Goal: Task Accomplishment & Management: Manage account settings

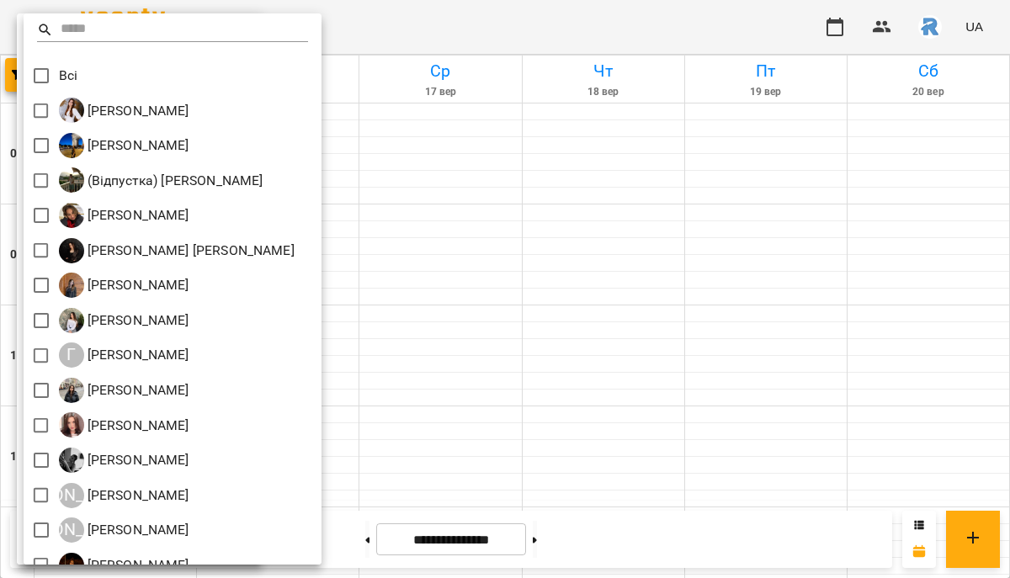
scroll to position [695, 0]
click at [590, 159] on div at bounding box center [505, 289] width 1010 height 578
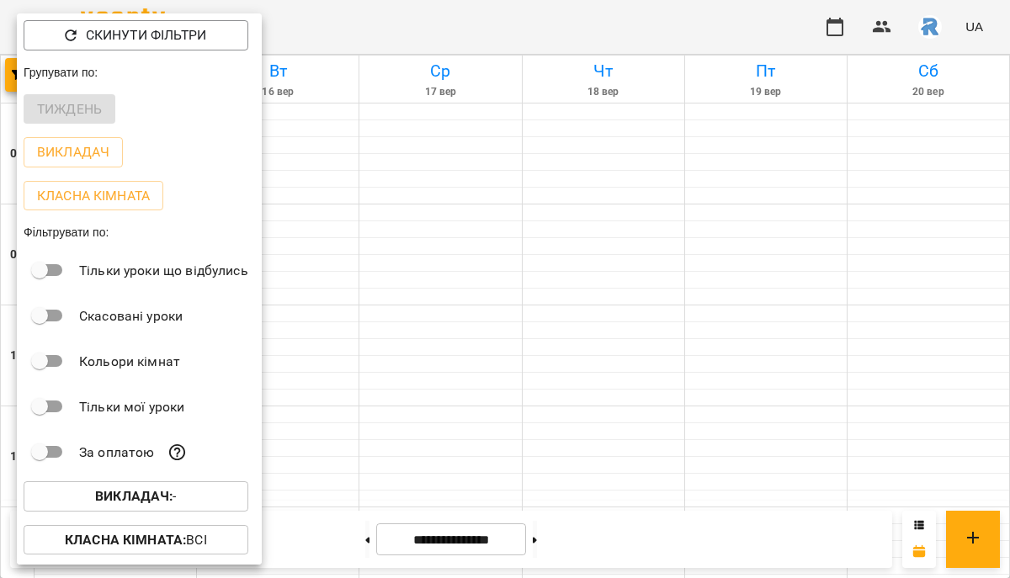
click at [444, 172] on div at bounding box center [505, 289] width 1010 height 578
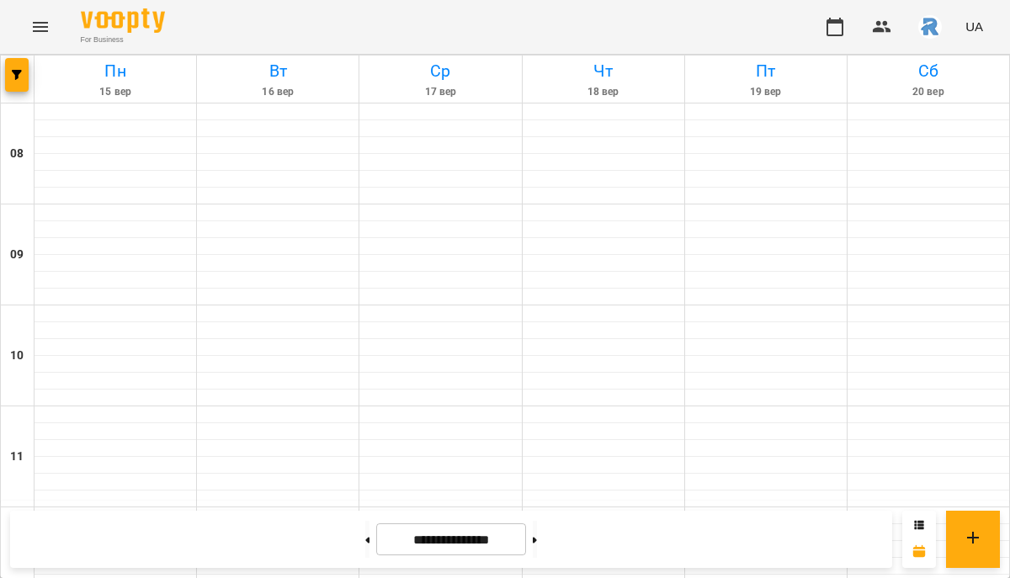
click at [38, 24] on icon "Menu" at bounding box center [40, 27] width 20 height 20
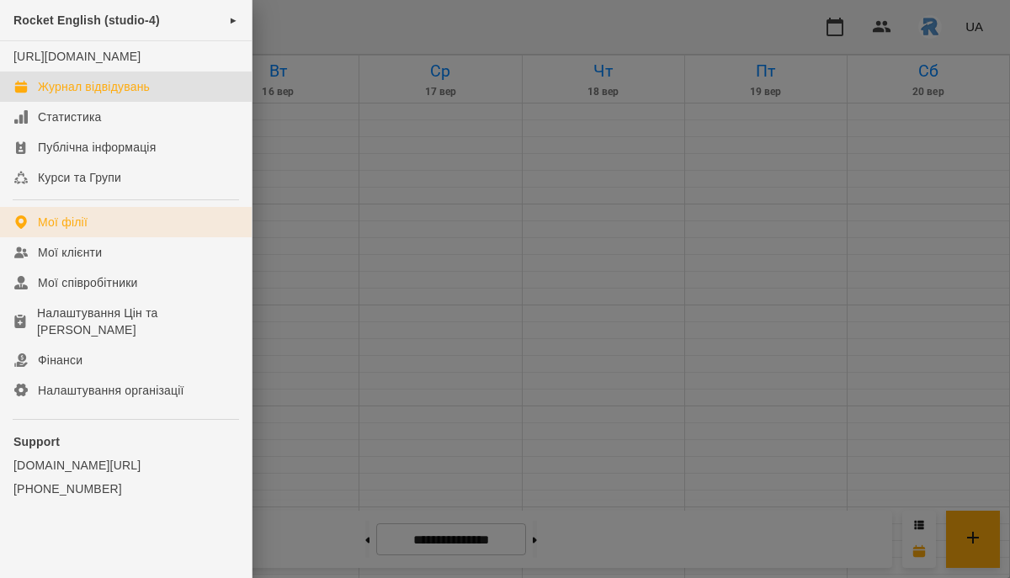
click at [90, 237] on link "Мої філії" at bounding box center [126, 222] width 252 height 30
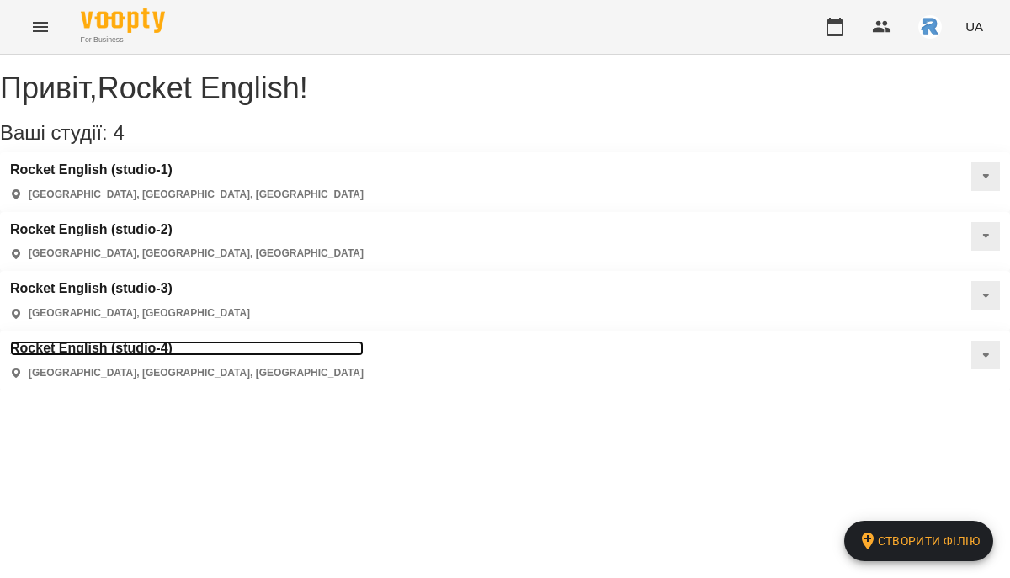
click at [364, 341] on h3 "Rocket English (studio-4)" at bounding box center [187, 348] width 354 height 15
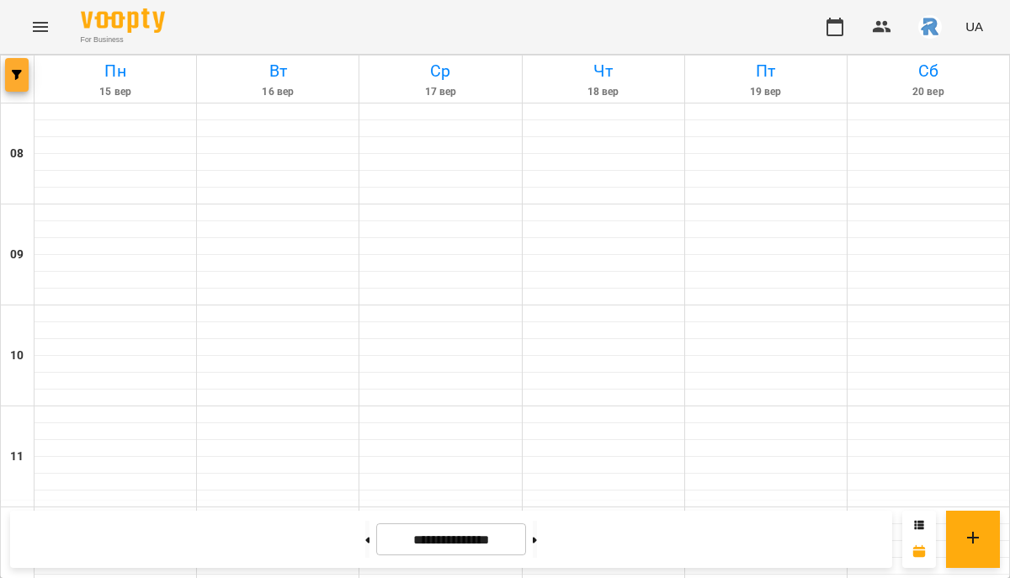
click at [13, 77] on icon "button" at bounding box center [17, 75] width 10 height 10
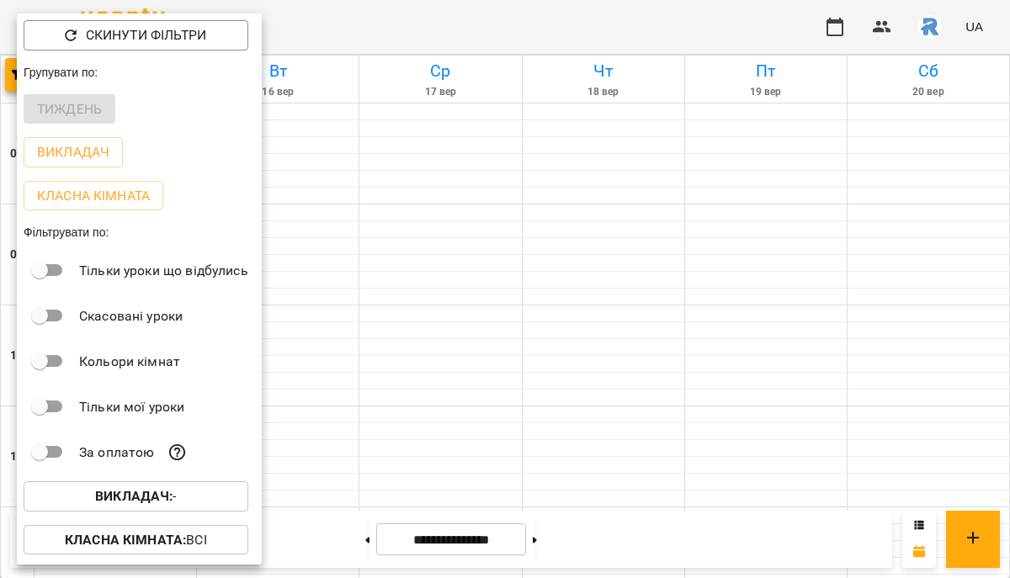
click at [104, 481] on div "Викладач : -" at bounding box center [139, 497] width 245 height 44
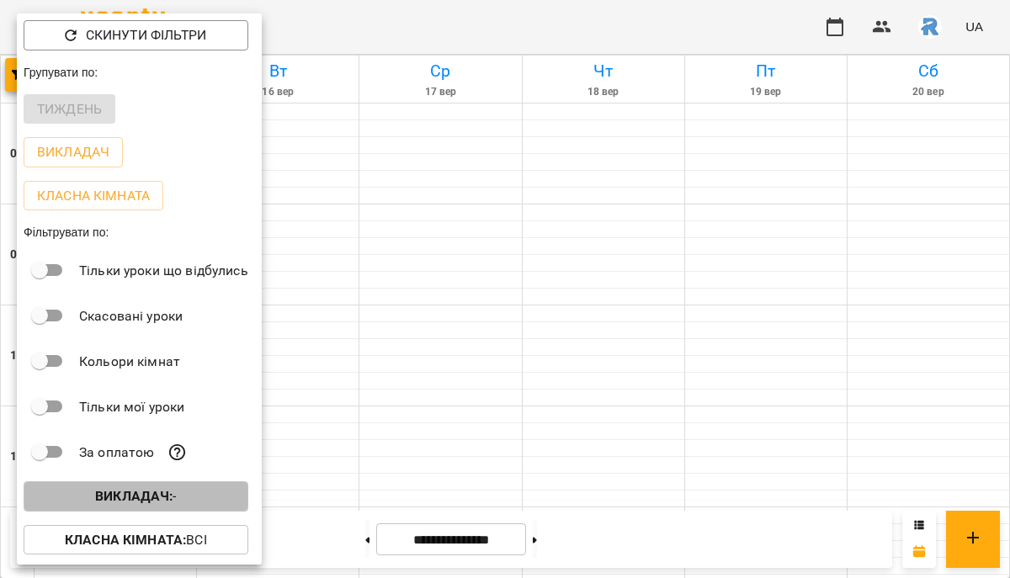
click at [103, 507] on p "Викладач : -" at bounding box center [136, 496] width 82 height 20
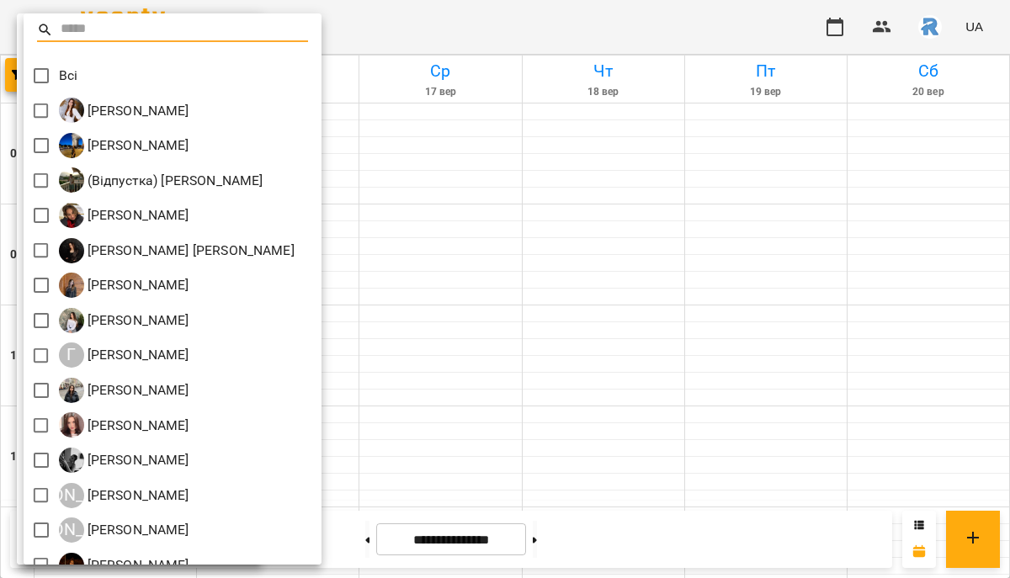
scroll to position [441, 0]
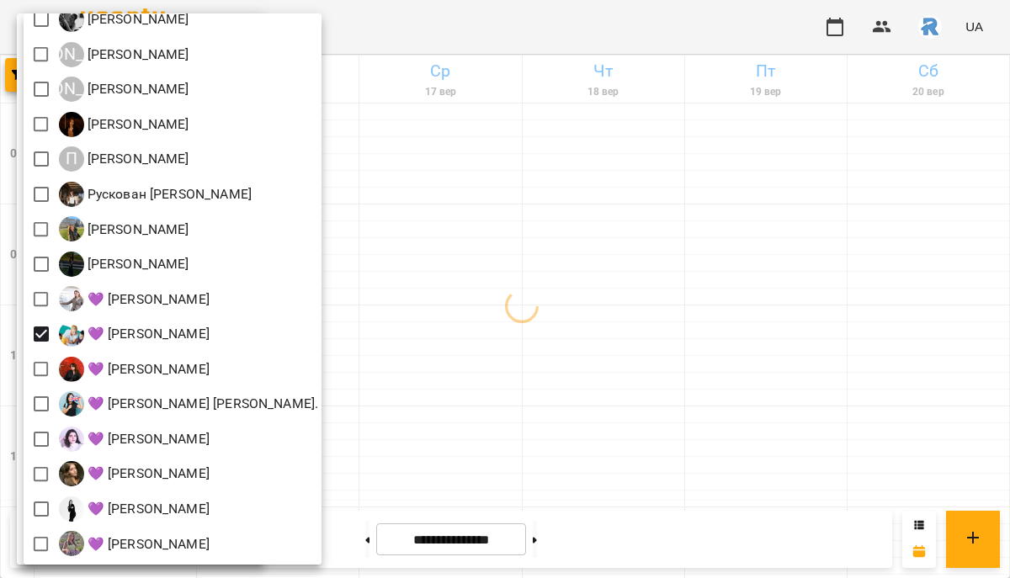
click at [529, 353] on div at bounding box center [505, 289] width 1010 height 578
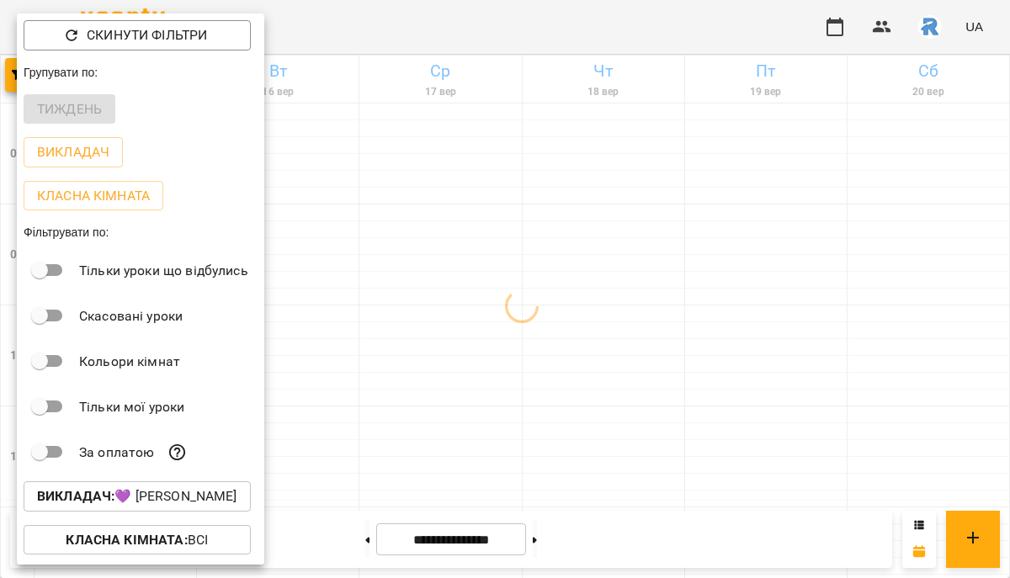
click at [530, 353] on div at bounding box center [505, 289] width 1010 height 578
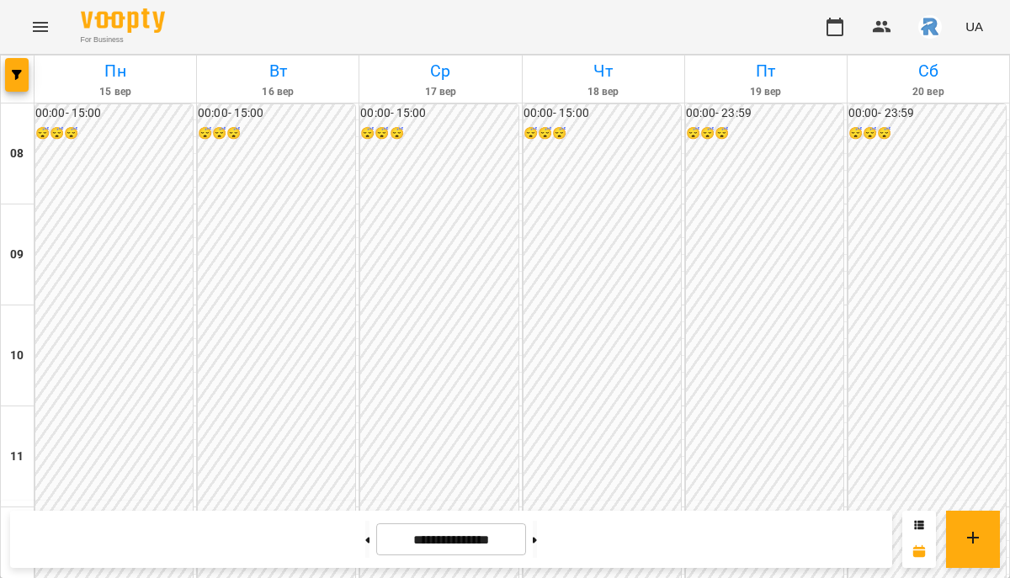
scroll to position [899, 0]
click at [537, 541] on button at bounding box center [535, 539] width 4 height 37
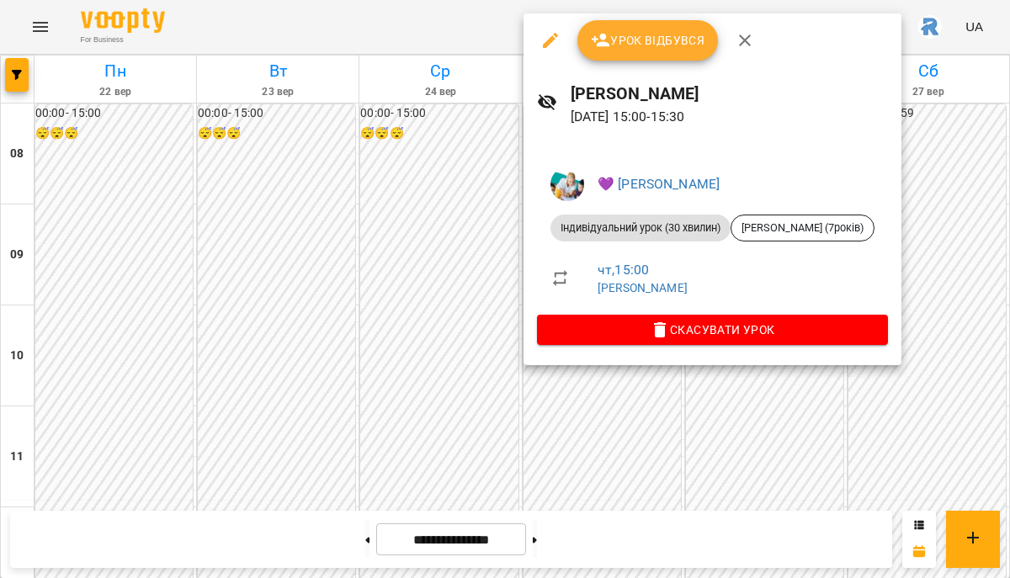
click at [444, 195] on div at bounding box center [505, 289] width 1010 height 578
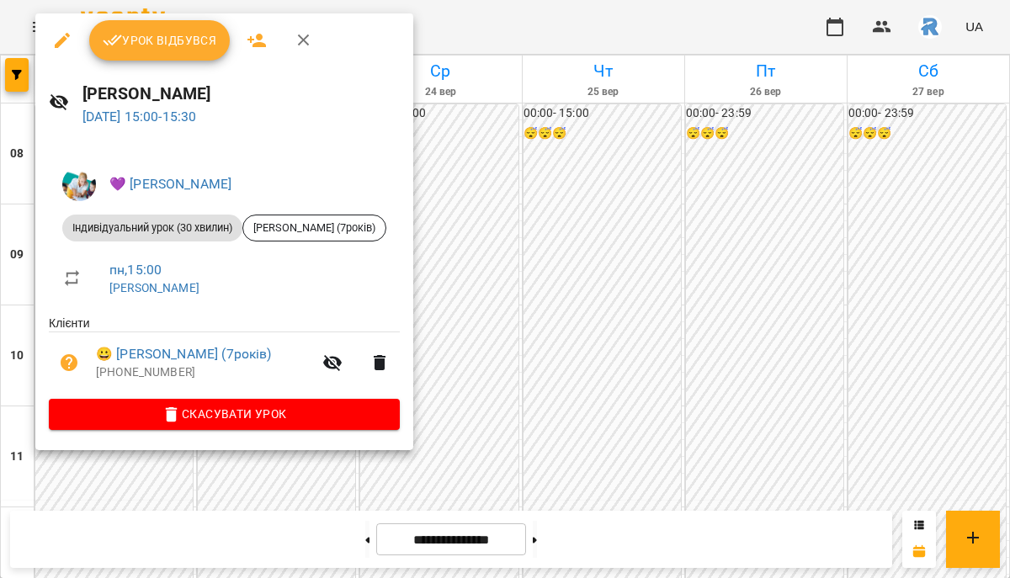
click at [489, 194] on div at bounding box center [505, 289] width 1010 height 578
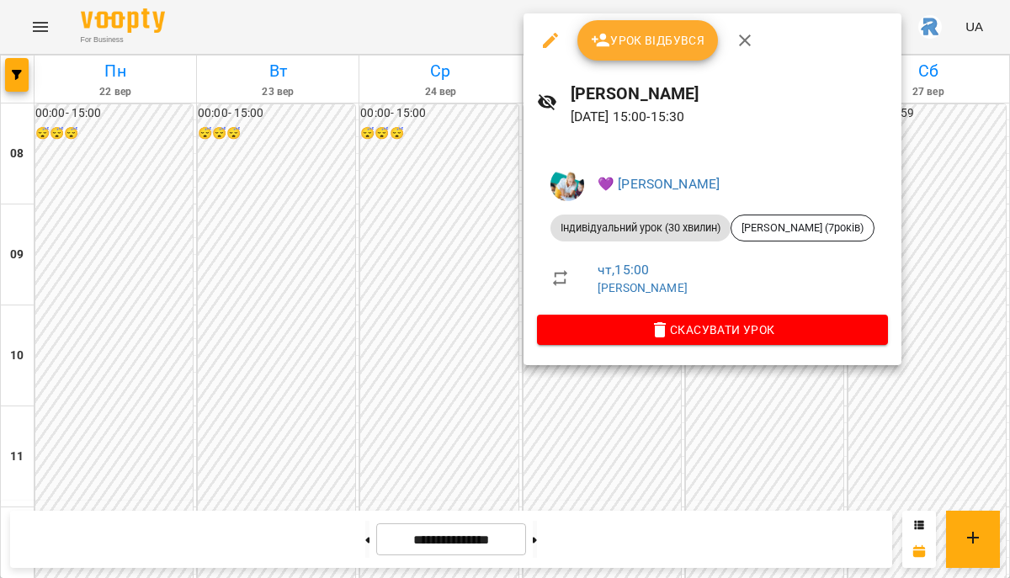
click at [475, 197] on div at bounding box center [505, 289] width 1010 height 578
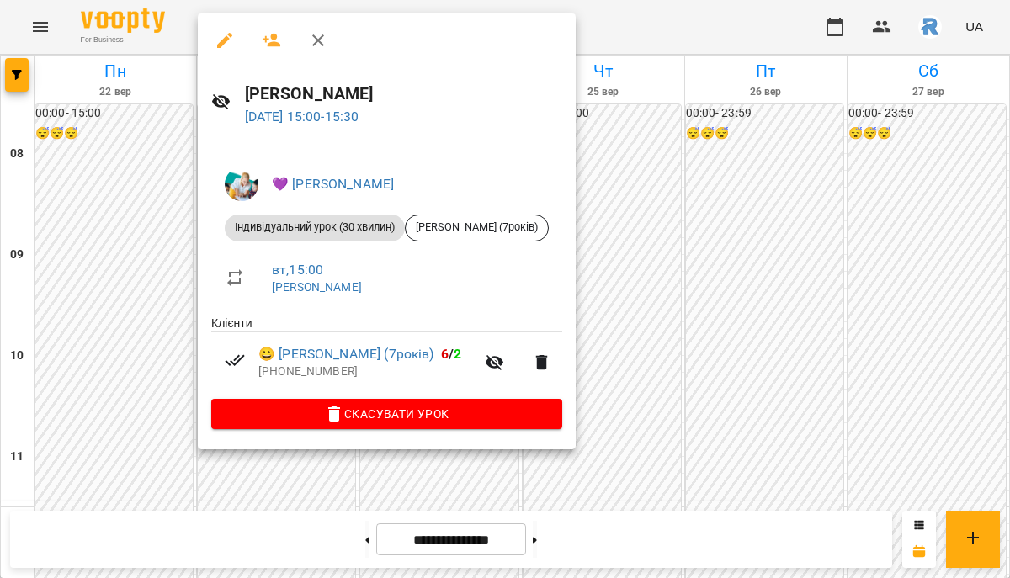
click at [184, 210] on div at bounding box center [505, 289] width 1010 height 578
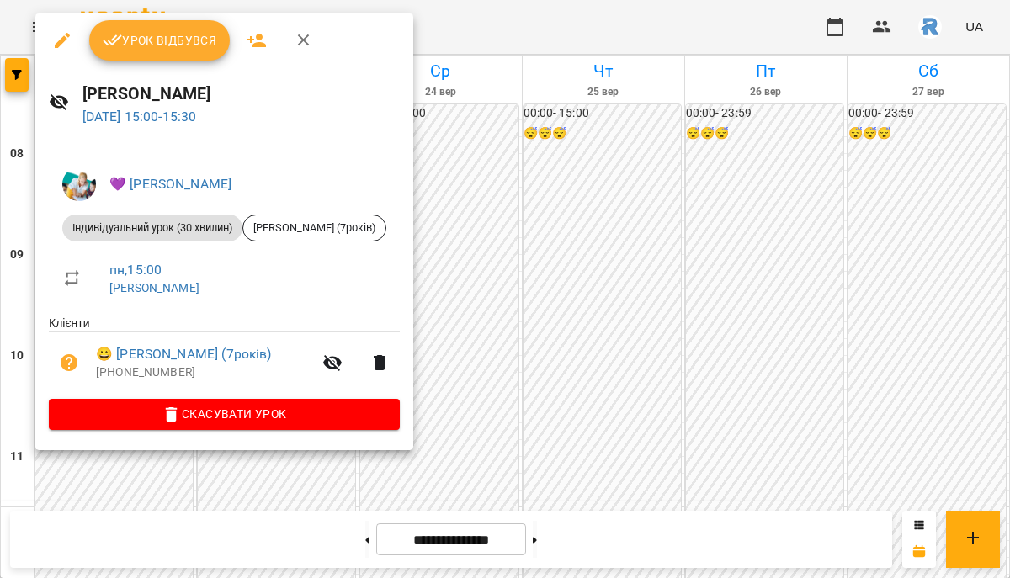
click at [604, 231] on div at bounding box center [505, 289] width 1010 height 578
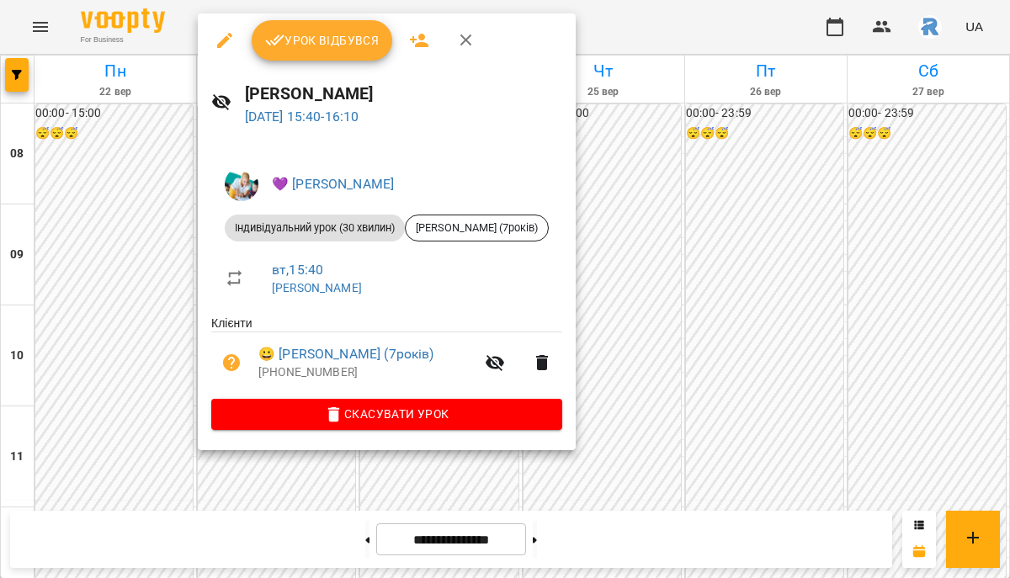
click at [673, 270] on div at bounding box center [505, 289] width 1010 height 578
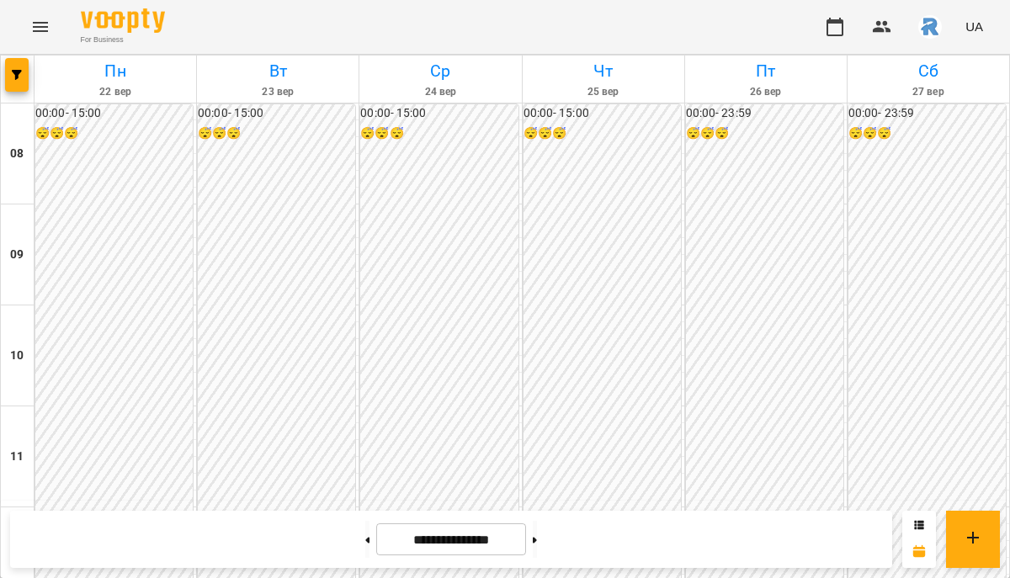
scroll to position [734, 0]
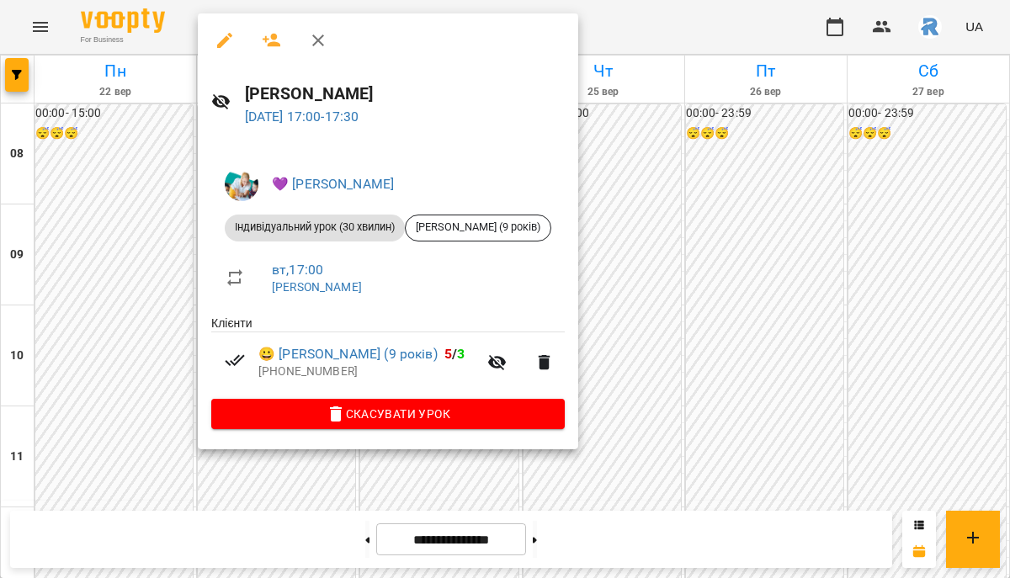
click at [646, 258] on div at bounding box center [505, 289] width 1010 height 578
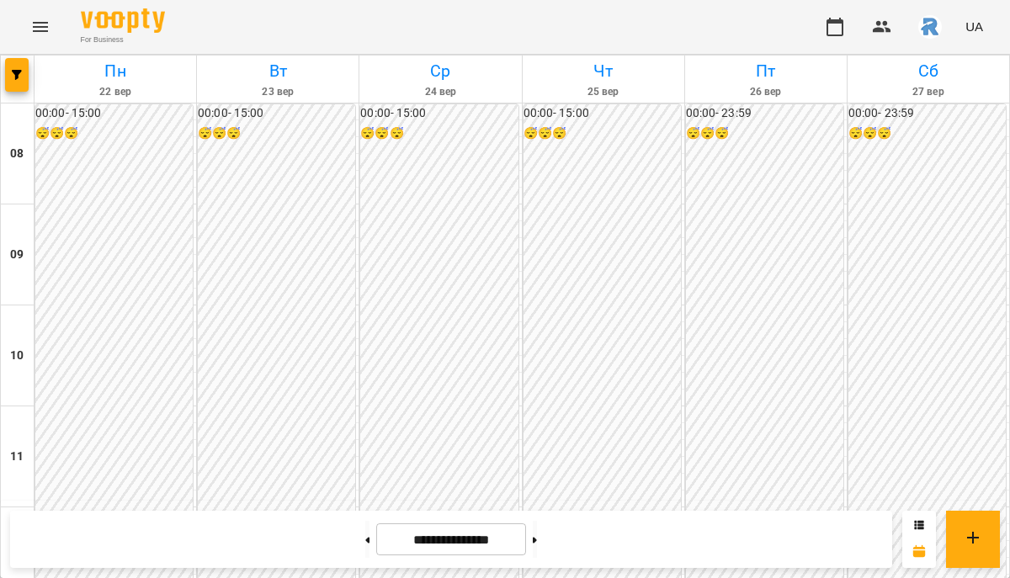
scroll to position [825, 0]
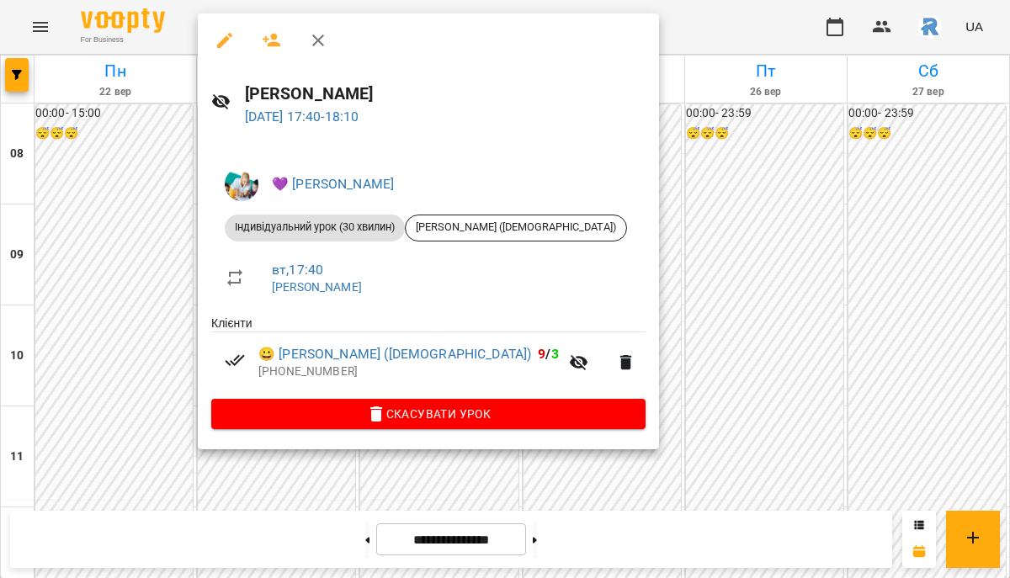
click at [624, 253] on div at bounding box center [505, 289] width 1010 height 578
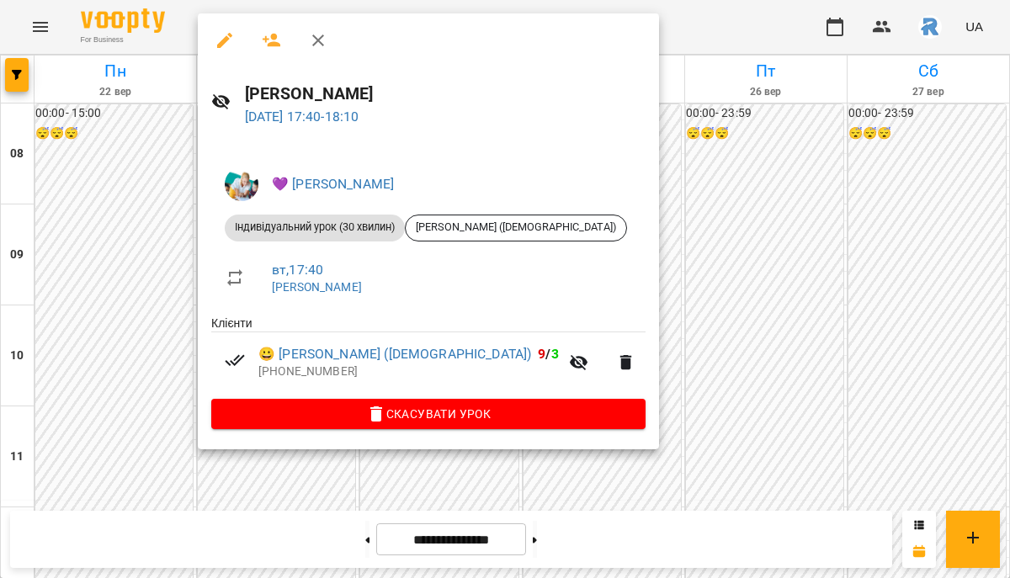
click at [598, 265] on div at bounding box center [505, 289] width 1010 height 578
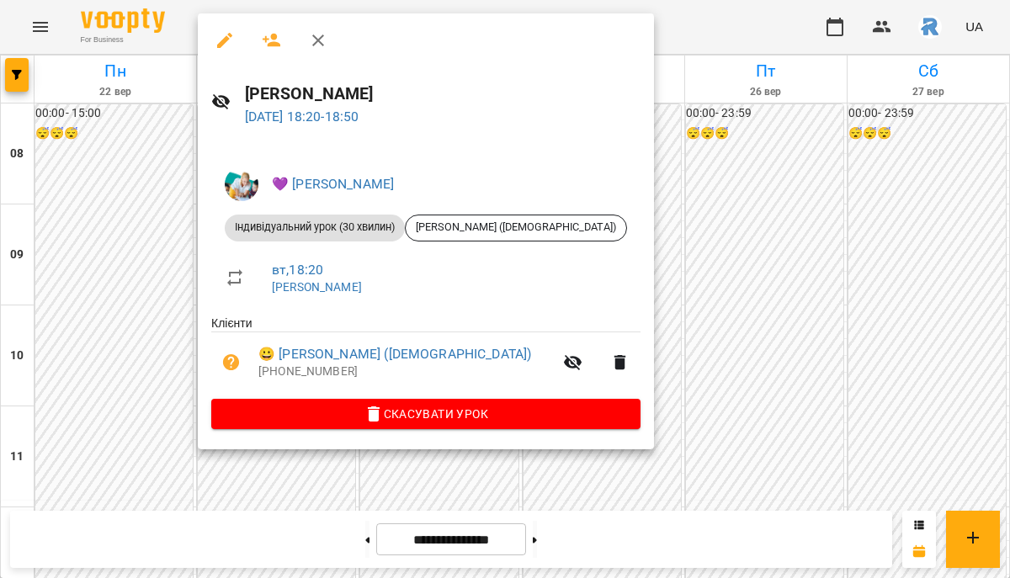
click at [746, 310] on div at bounding box center [505, 289] width 1010 height 578
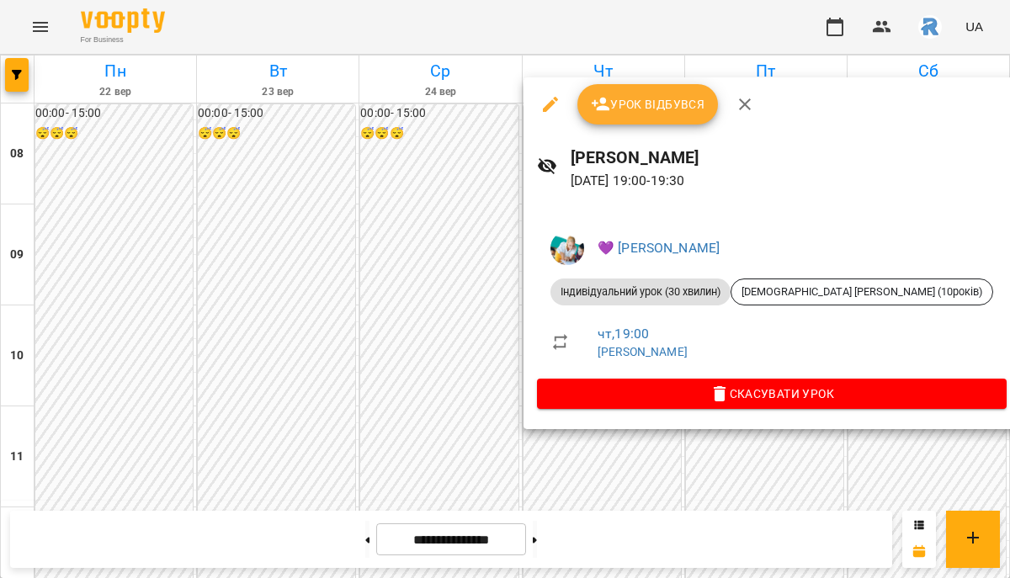
click at [429, 358] on div at bounding box center [505, 289] width 1010 height 578
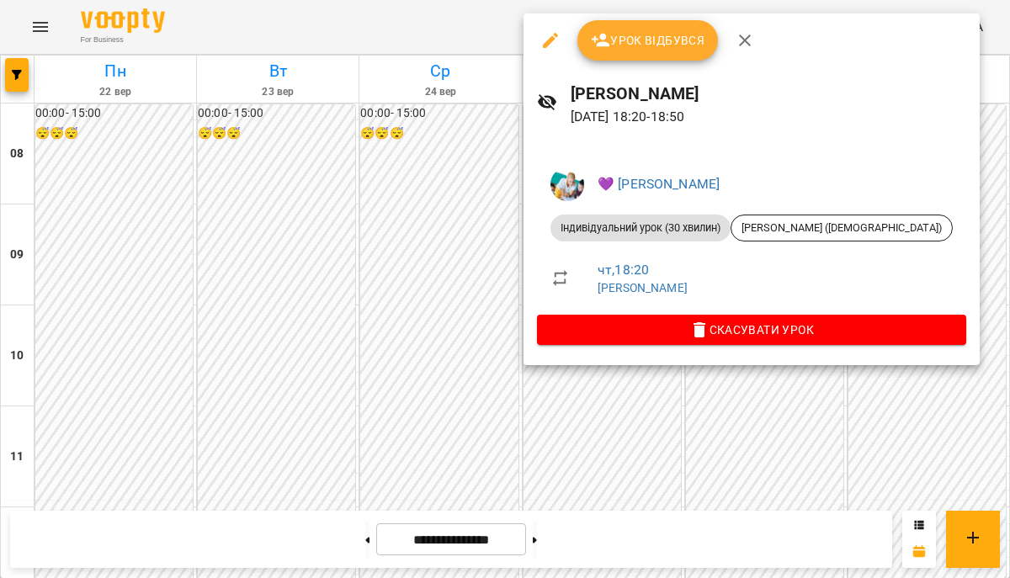
click at [381, 341] on div at bounding box center [505, 289] width 1010 height 578
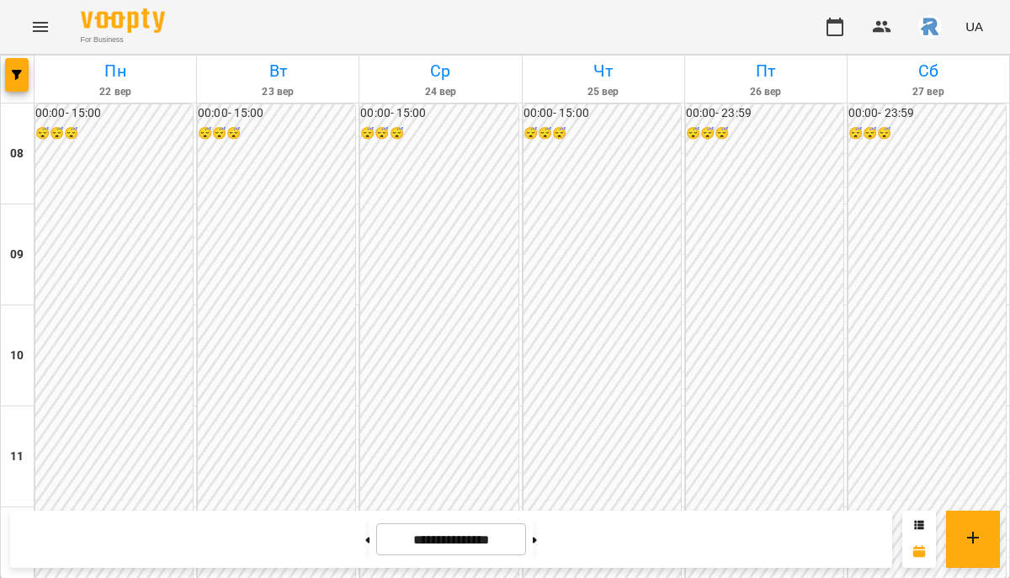
scroll to position [732, 0]
click at [19, 67] on button "button" at bounding box center [17, 75] width 24 height 34
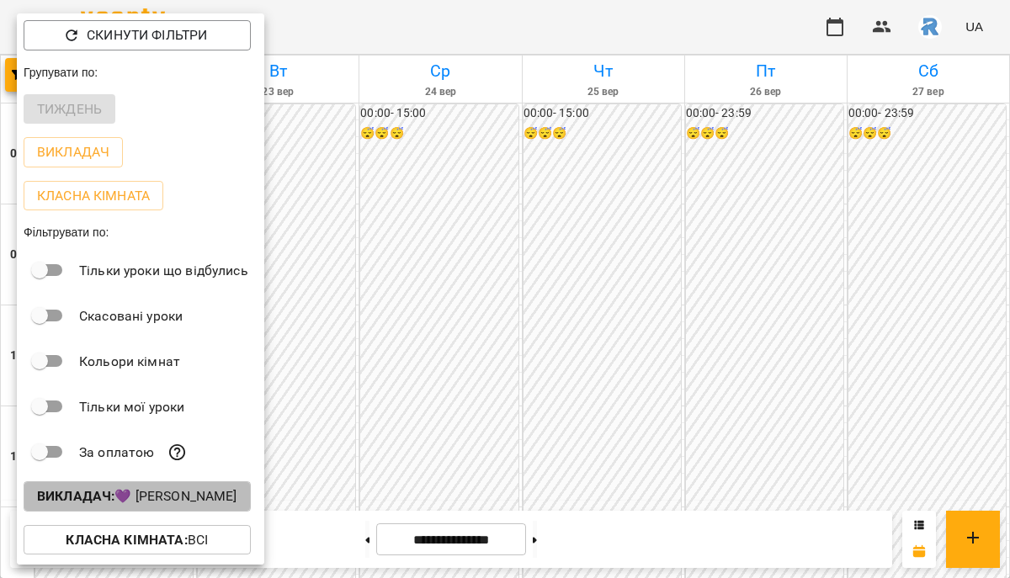
click at [132, 503] on p "Викладач : 💜 [PERSON_NAME]" at bounding box center [137, 496] width 200 height 20
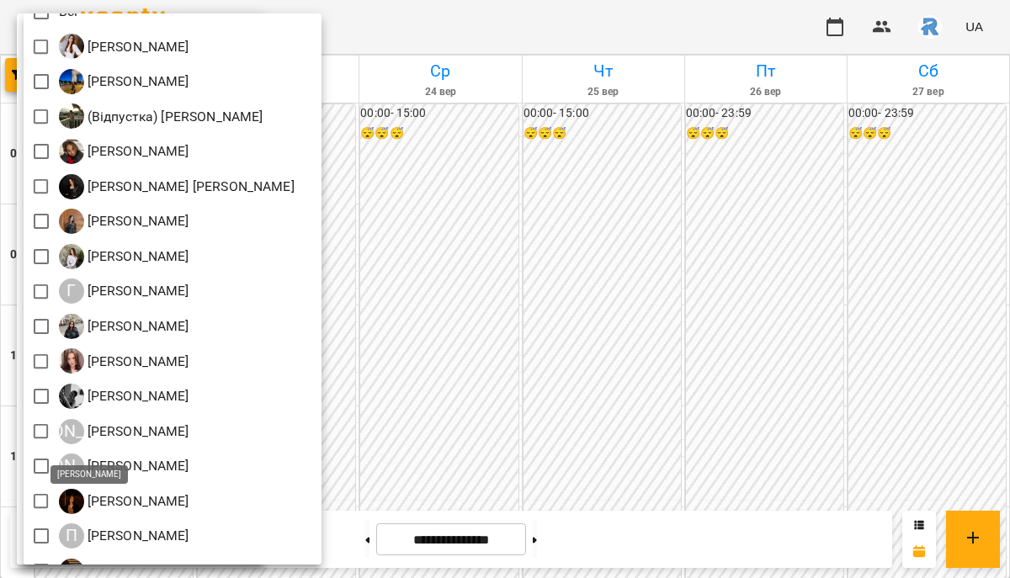
scroll to position [441, 0]
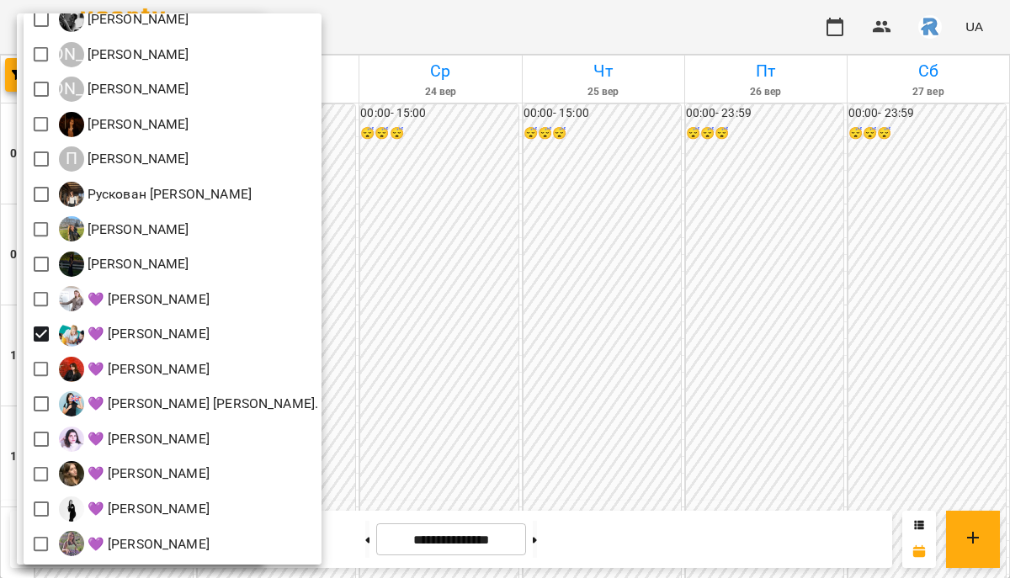
click at [481, 422] on div at bounding box center [505, 289] width 1010 height 578
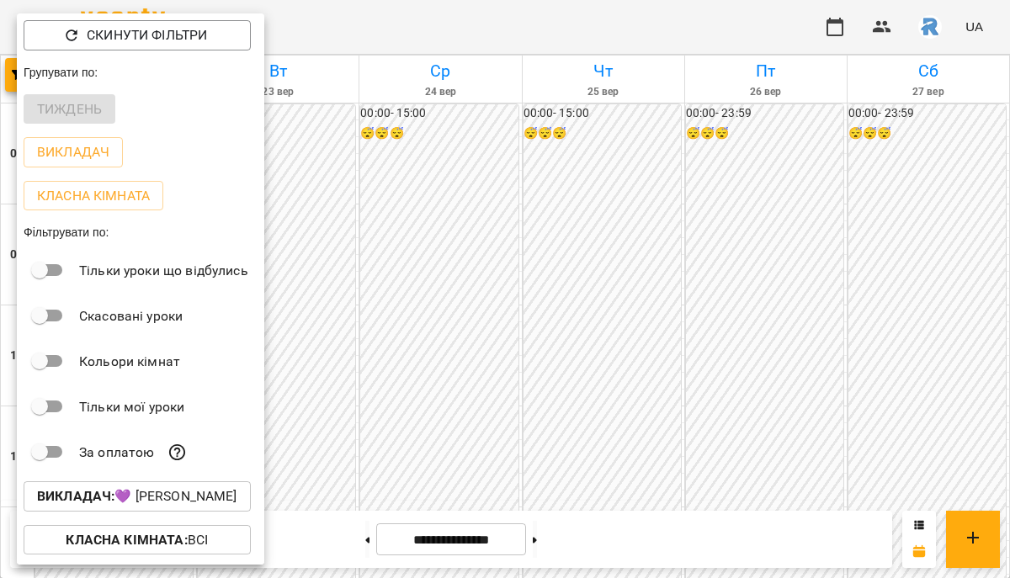
click at [481, 422] on div at bounding box center [505, 289] width 1010 height 578
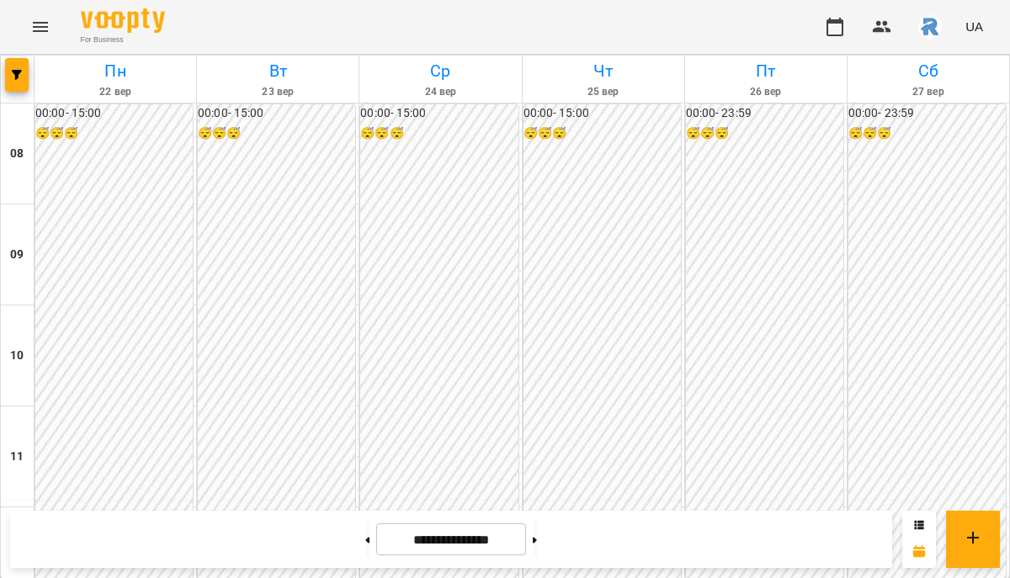
scroll to position [816, 0]
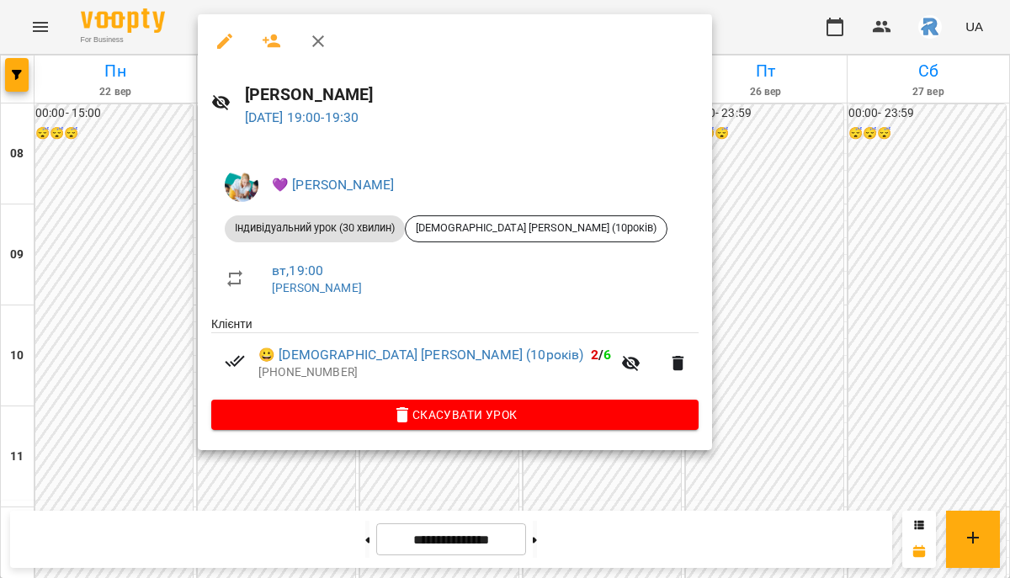
click at [445, 505] on div at bounding box center [505, 289] width 1010 height 578
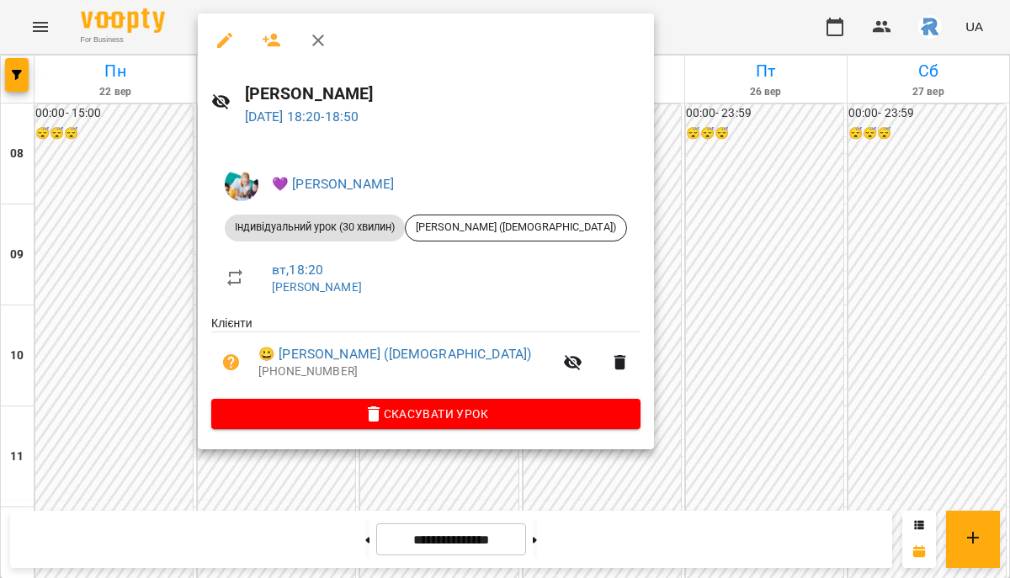
click at [477, 470] on div at bounding box center [505, 289] width 1010 height 578
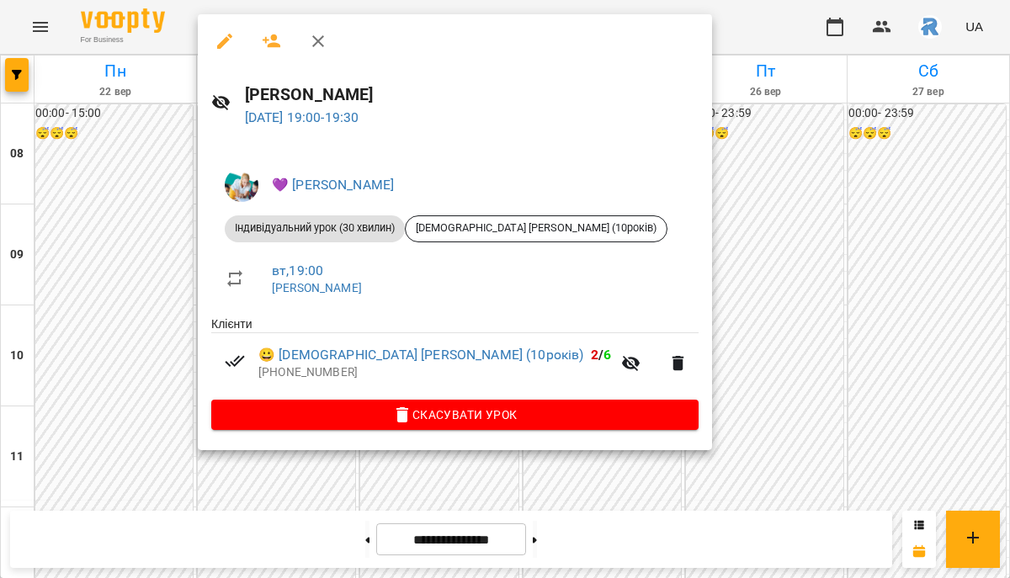
click at [535, 465] on div at bounding box center [505, 289] width 1010 height 578
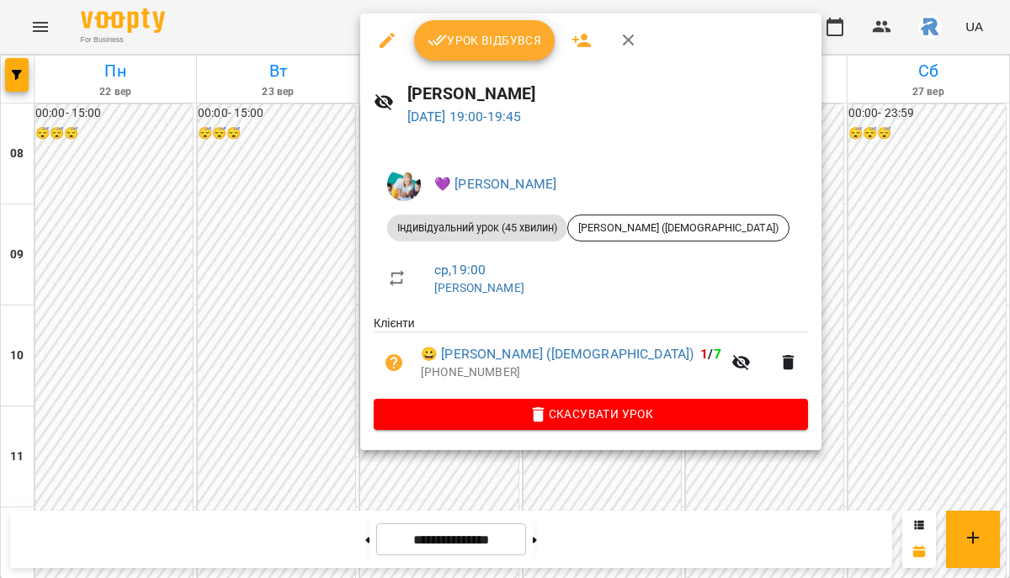
click at [282, 341] on div at bounding box center [505, 289] width 1010 height 578
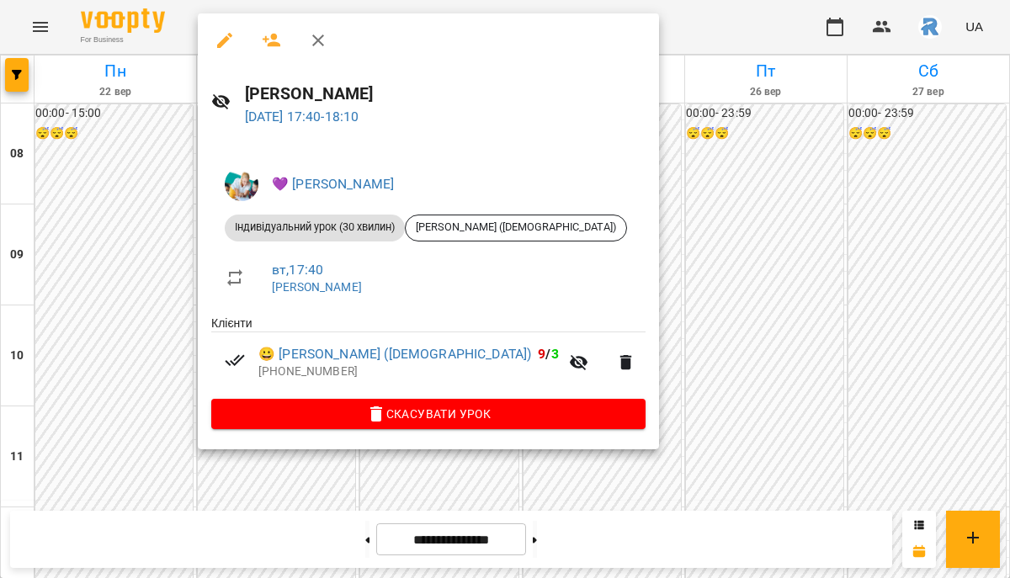
click at [152, 295] on div at bounding box center [505, 289] width 1010 height 578
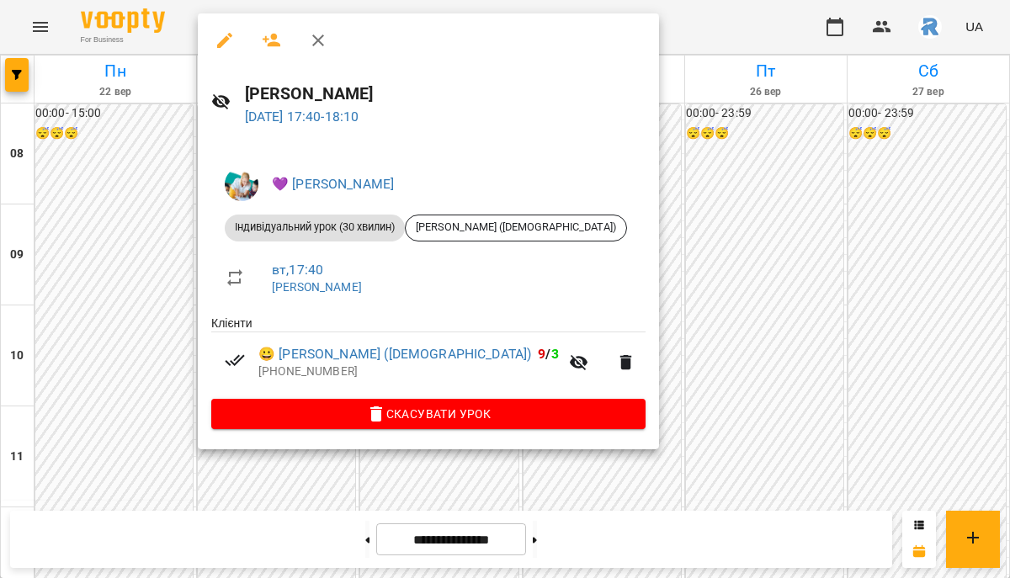
click at [122, 261] on div at bounding box center [505, 289] width 1010 height 578
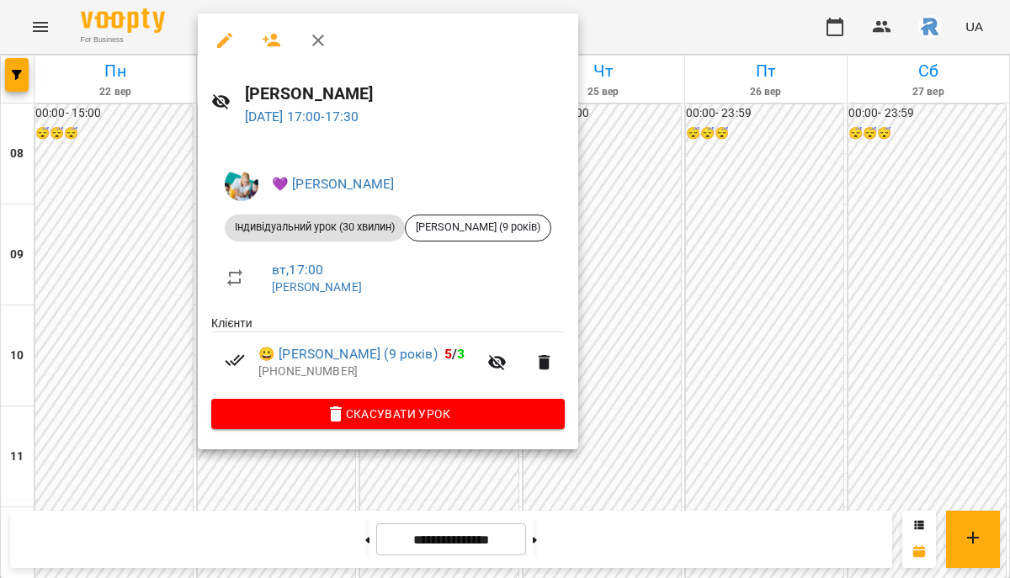
click at [746, 183] on div at bounding box center [505, 289] width 1010 height 578
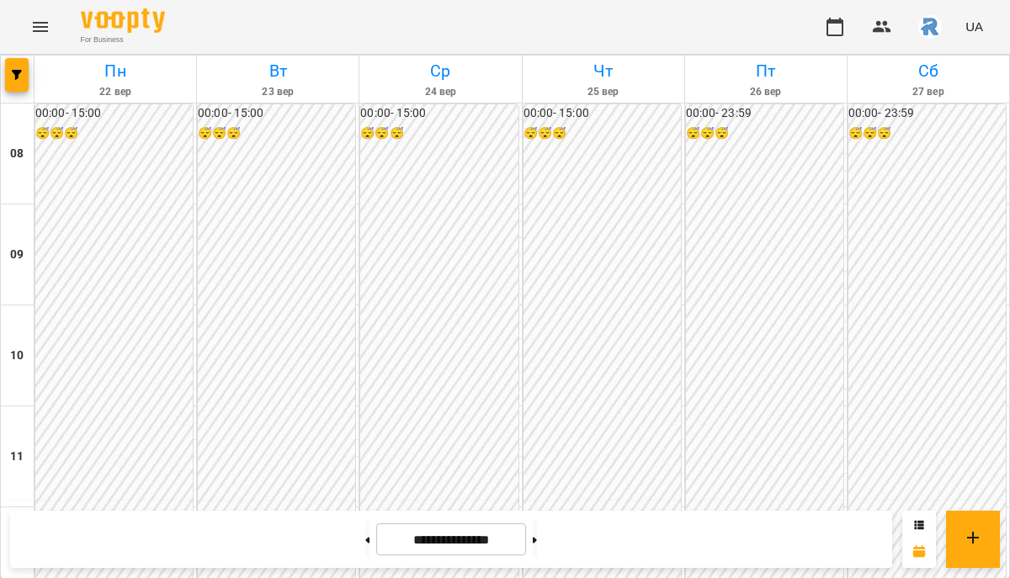
scroll to position [729, 0]
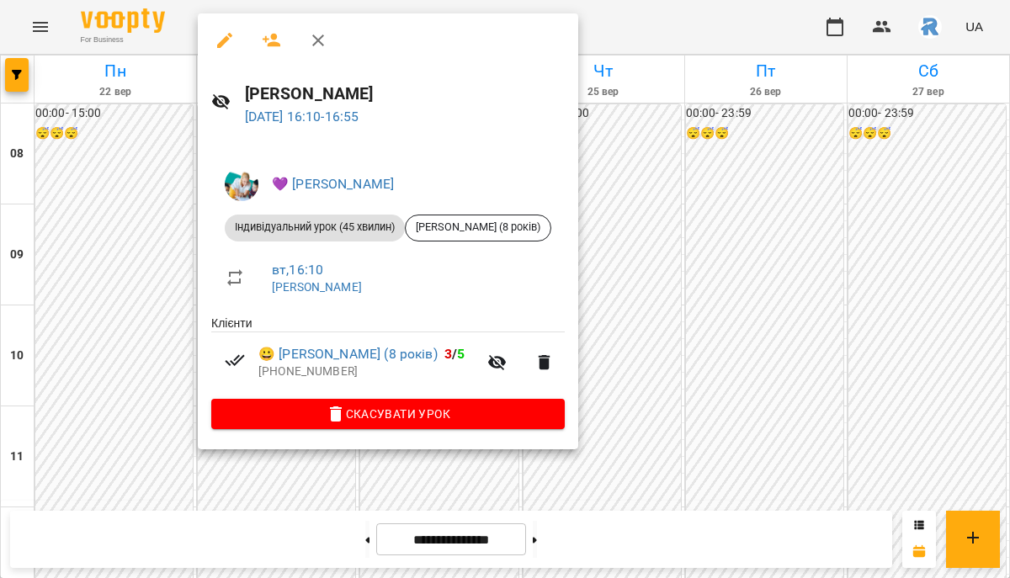
click at [707, 250] on div at bounding box center [505, 289] width 1010 height 578
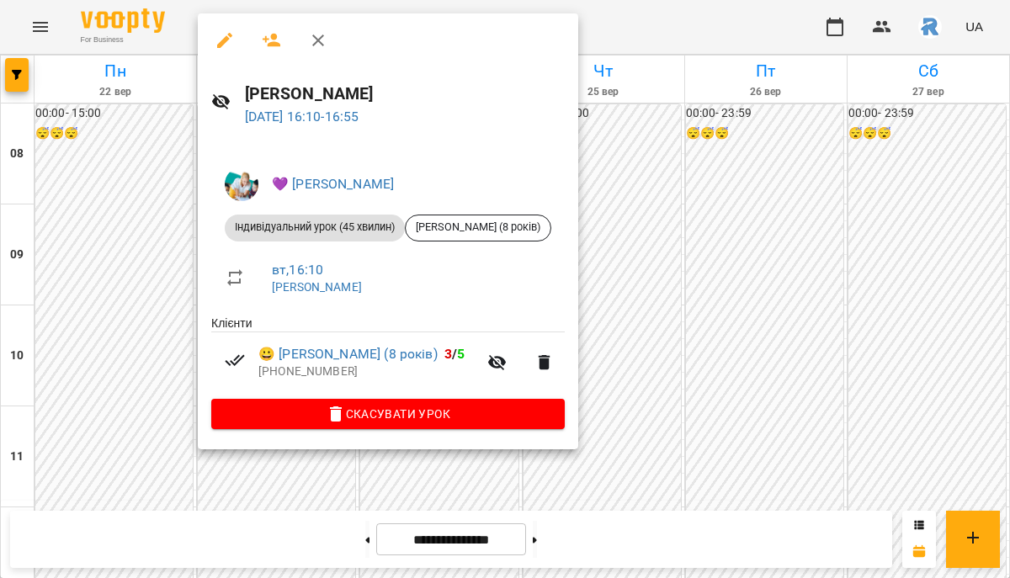
click at [676, 276] on div at bounding box center [505, 289] width 1010 height 578
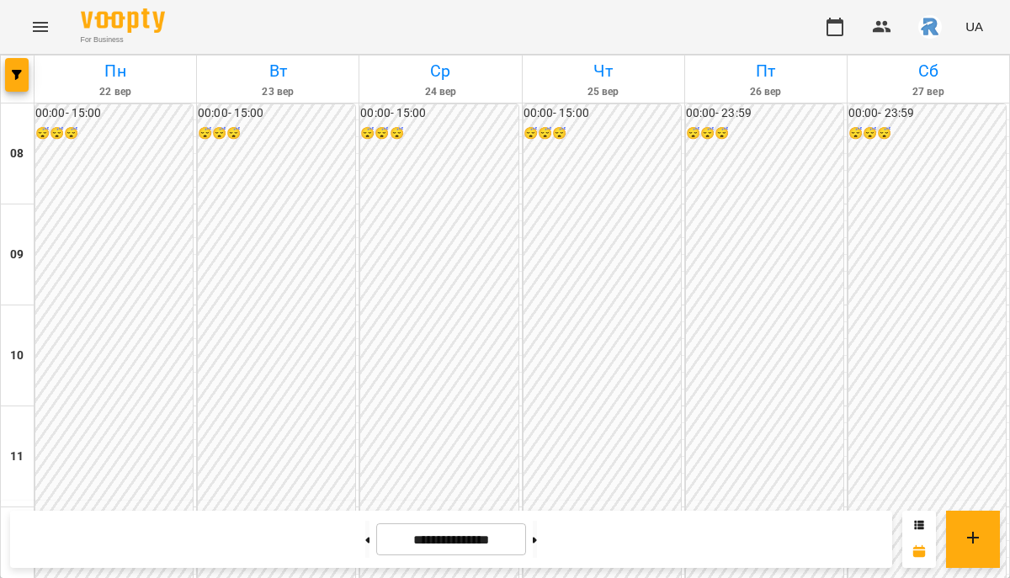
scroll to position [698, 0]
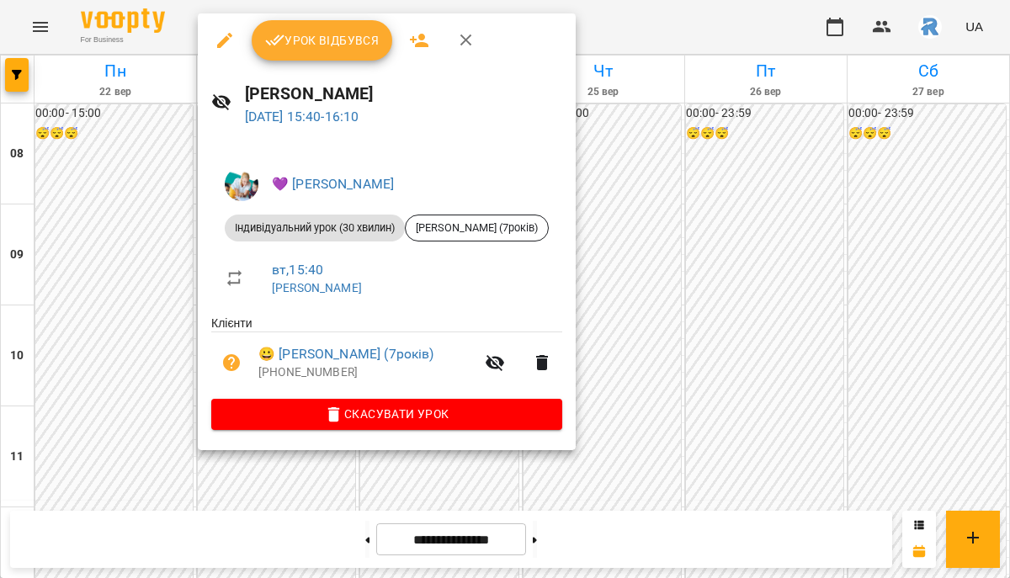
click at [663, 193] on div at bounding box center [505, 289] width 1010 height 578
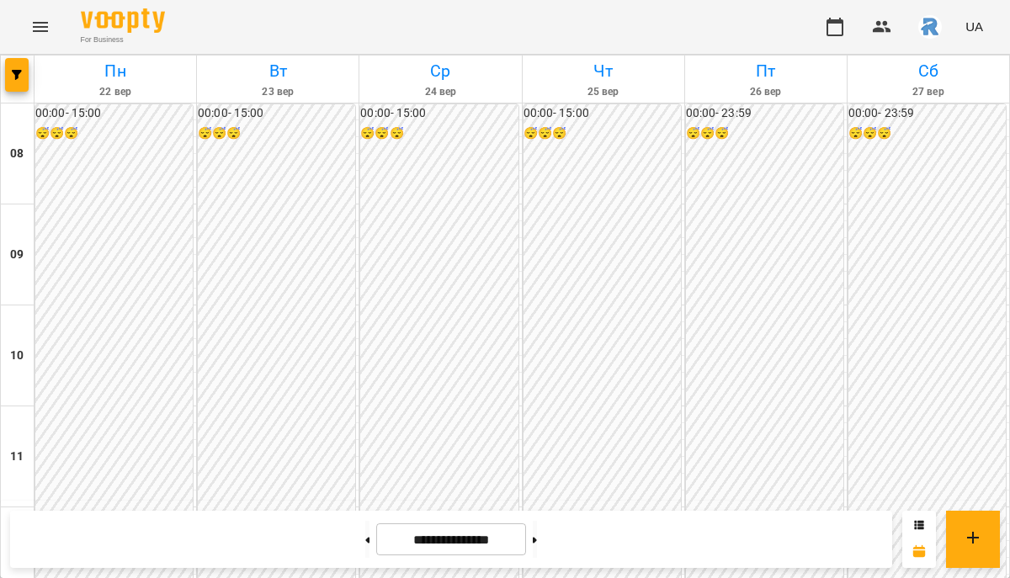
scroll to position [850, 0]
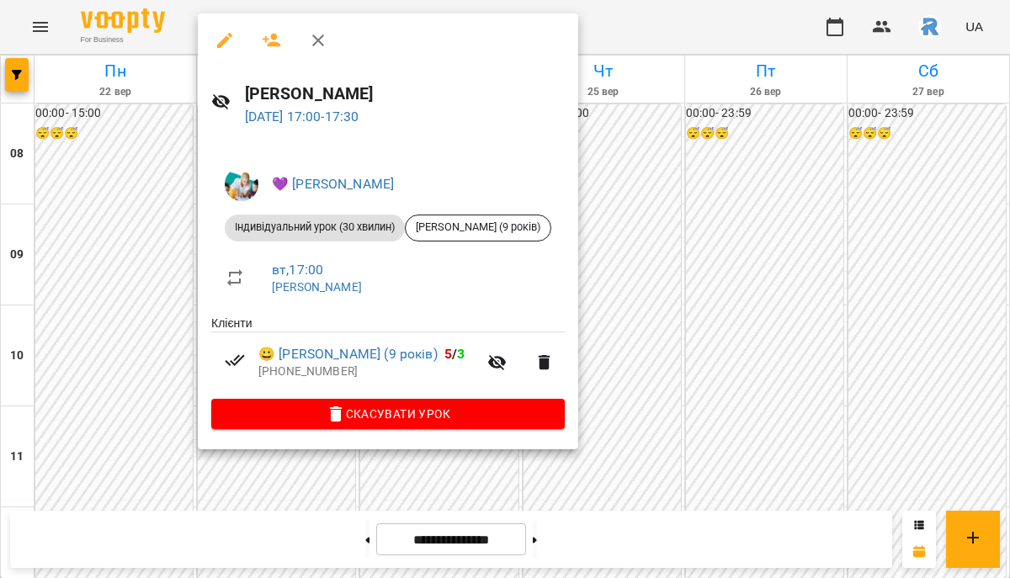
click at [587, 263] on div at bounding box center [505, 289] width 1010 height 578
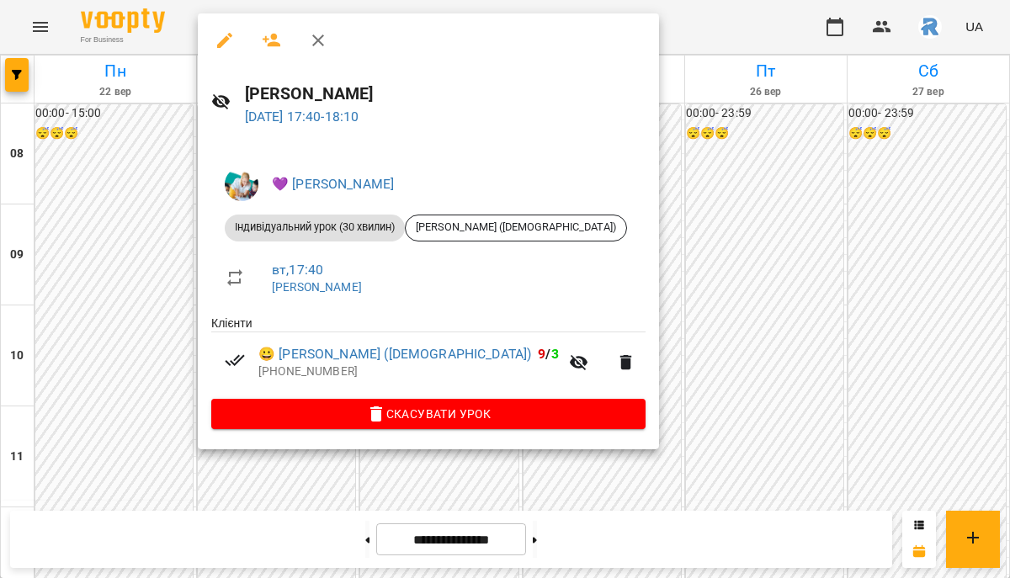
click at [682, 279] on div at bounding box center [505, 289] width 1010 height 578
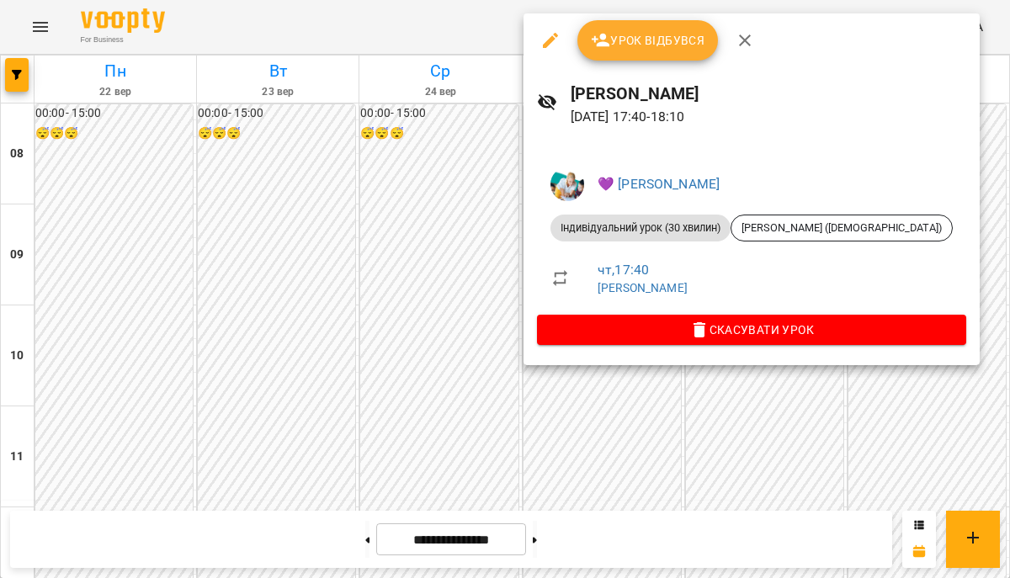
click at [354, 306] on div at bounding box center [505, 289] width 1010 height 578
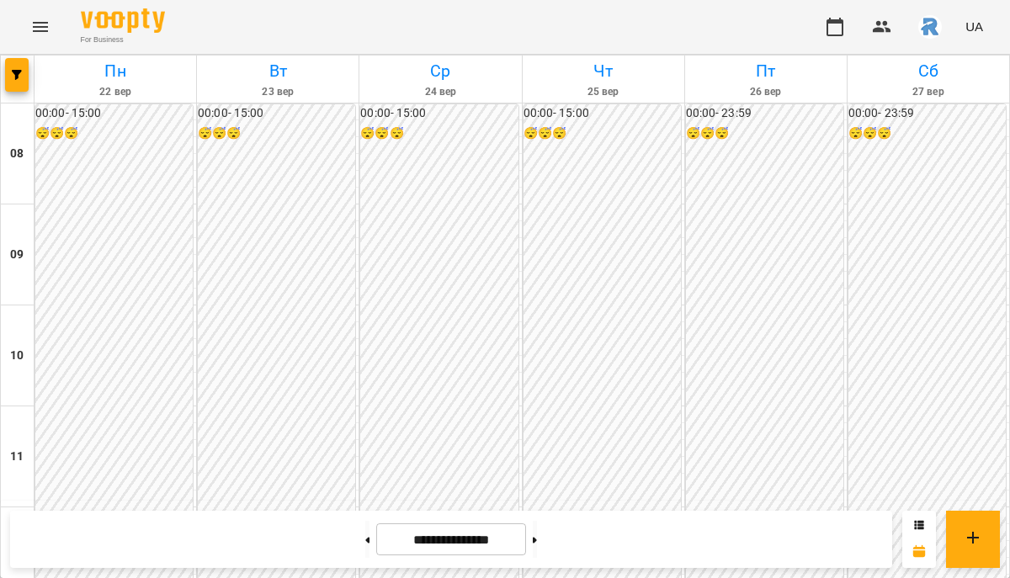
scroll to position [816, 0]
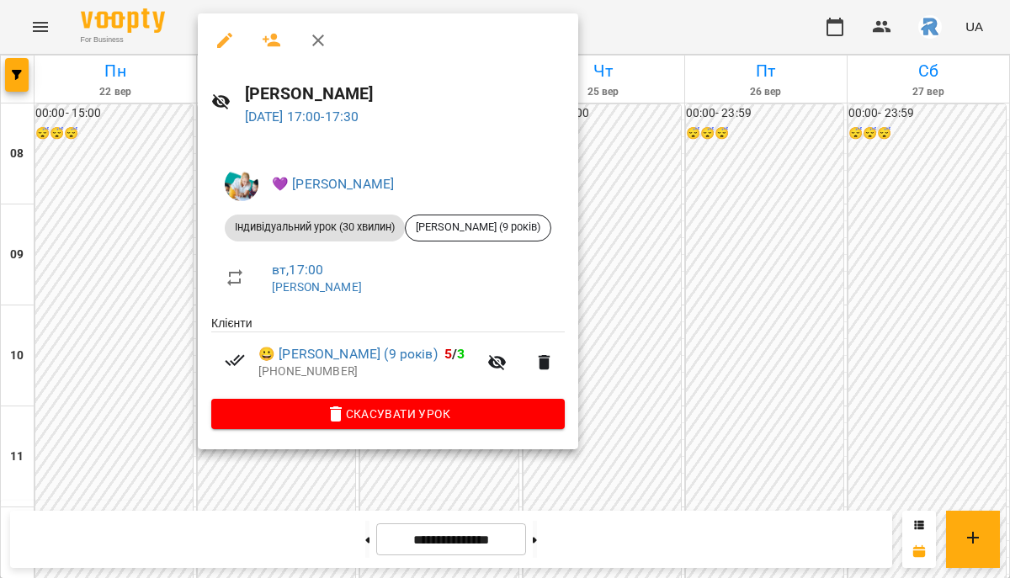
click at [644, 277] on div at bounding box center [505, 289] width 1010 height 578
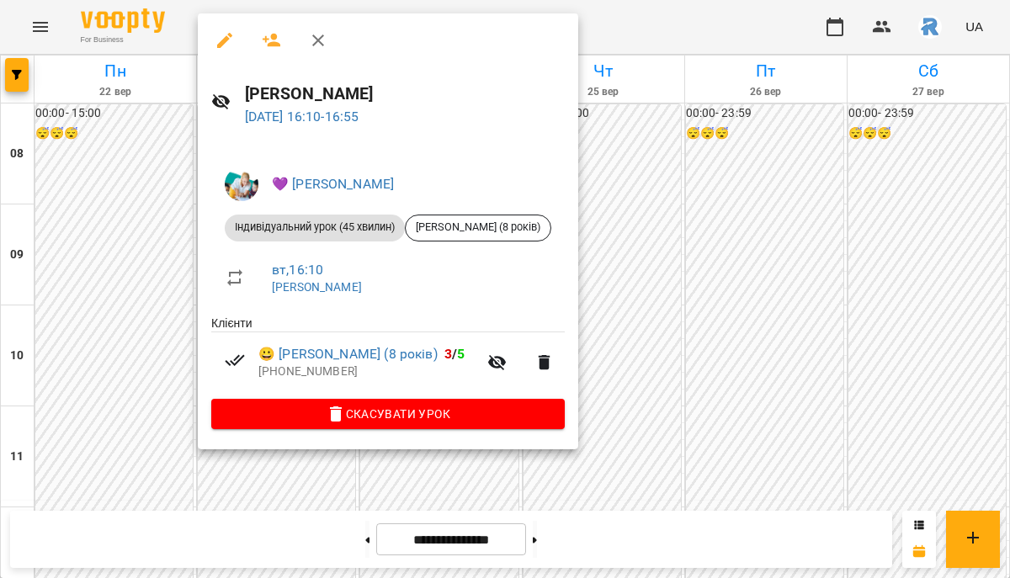
click at [710, 211] on div at bounding box center [505, 289] width 1010 height 578
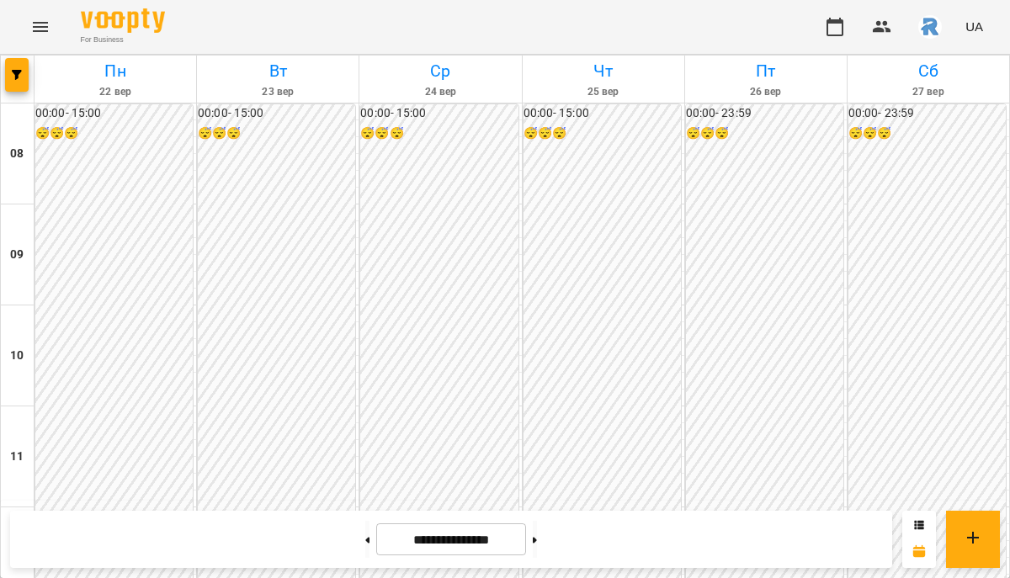
scroll to position [820, 0]
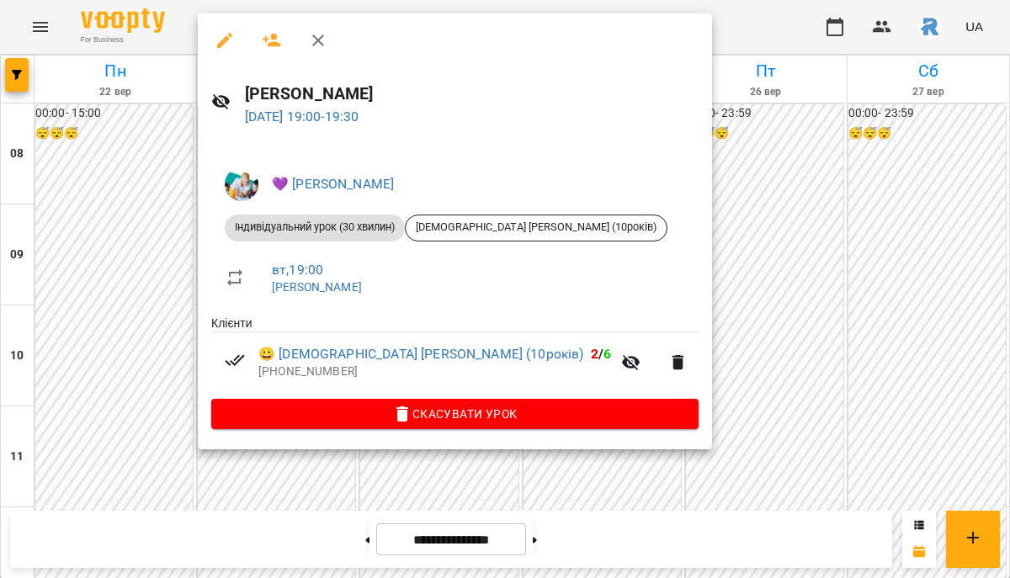
click at [742, 366] on div at bounding box center [505, 289] width 1010 height 578
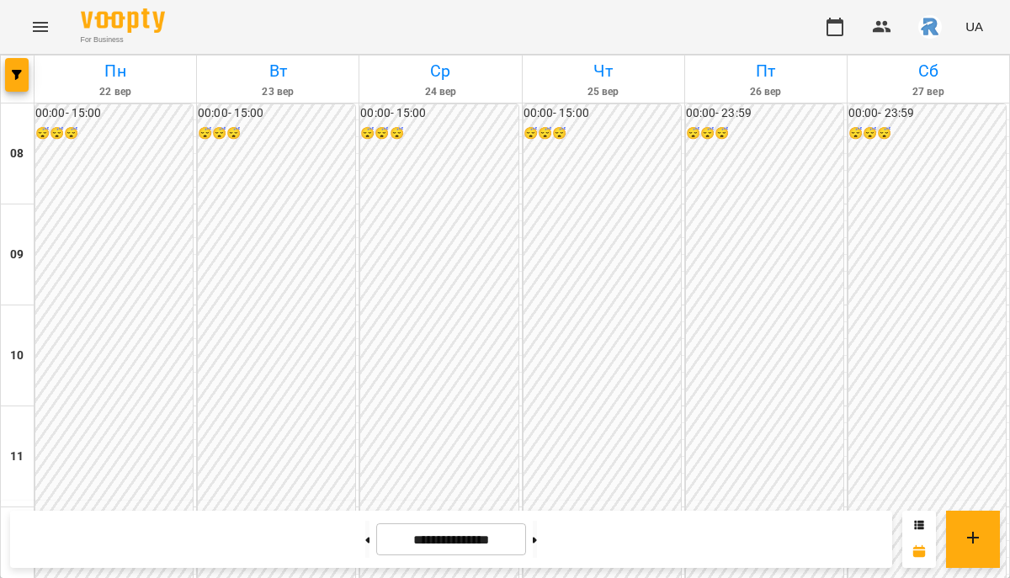
scroll to position [602, 0]
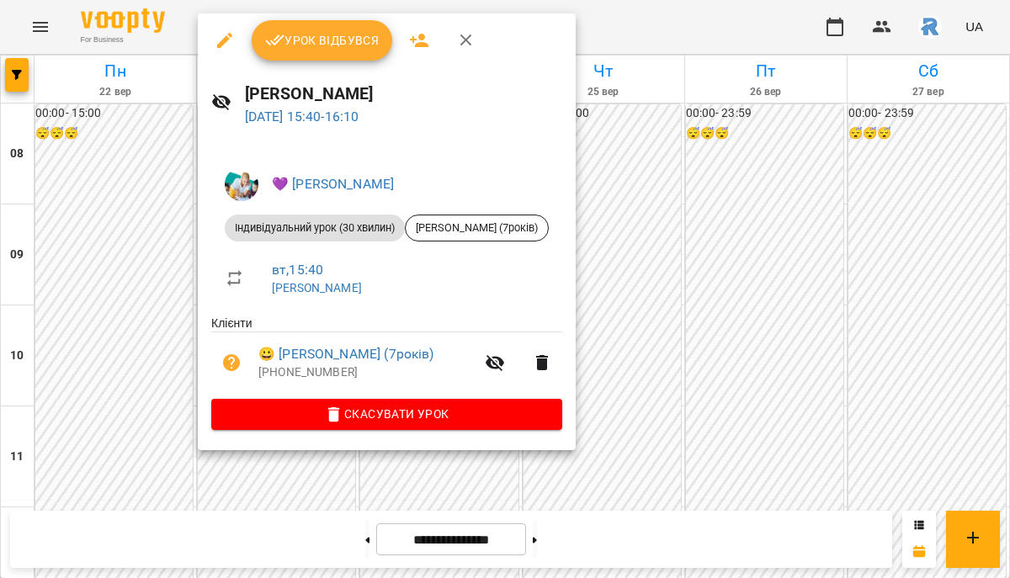
click at [730, 173] on div at bounding box center [505, 289] width 1010 height 578
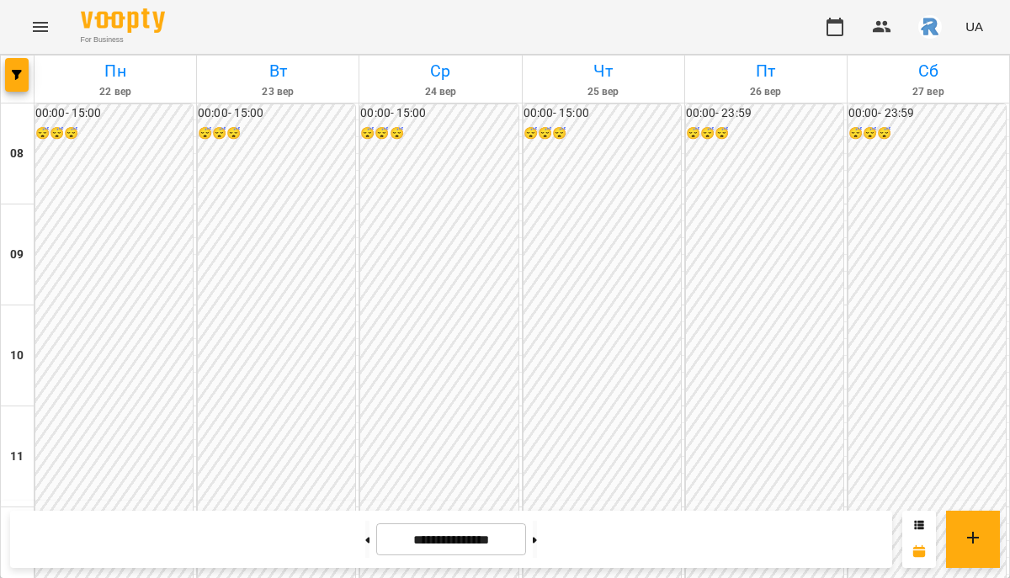
scroll to position [626, 0]
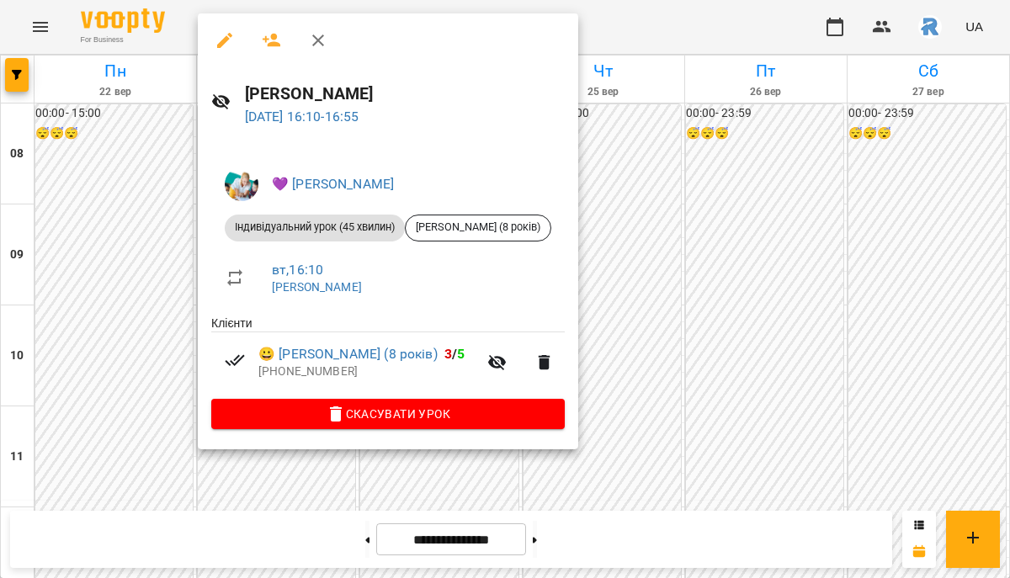
click at [726, 230] on div at bounding box center [505, 289] width 1010 height 578
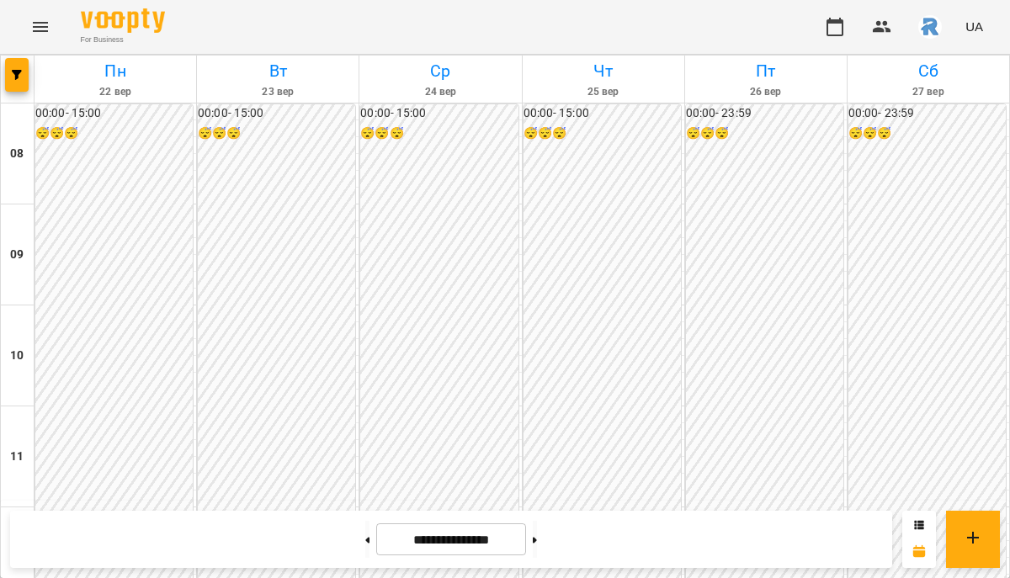
scroll to position [853, 0]
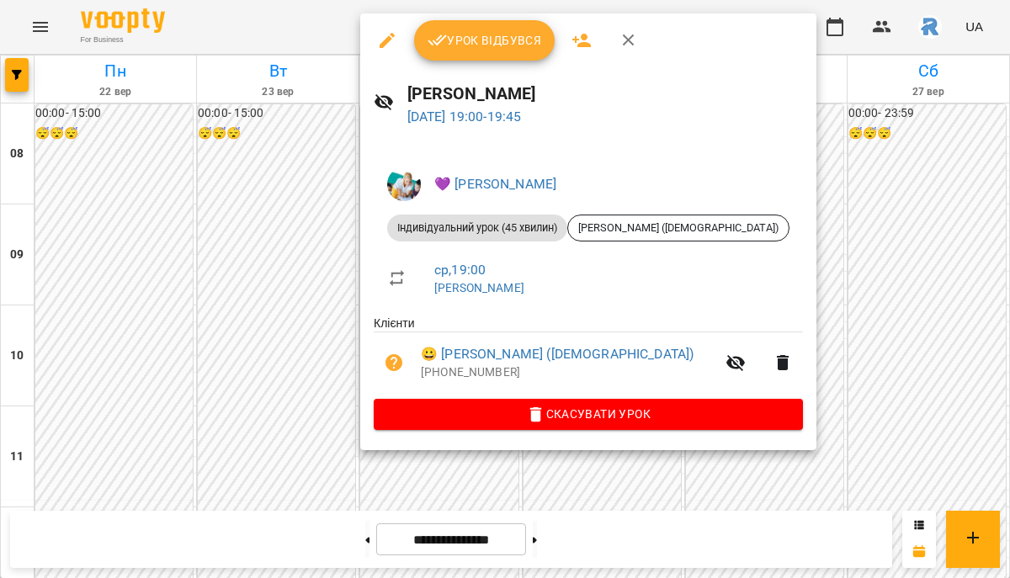
click at [276, 359] on div at bounding box center [505, 289] width 1010 height 578
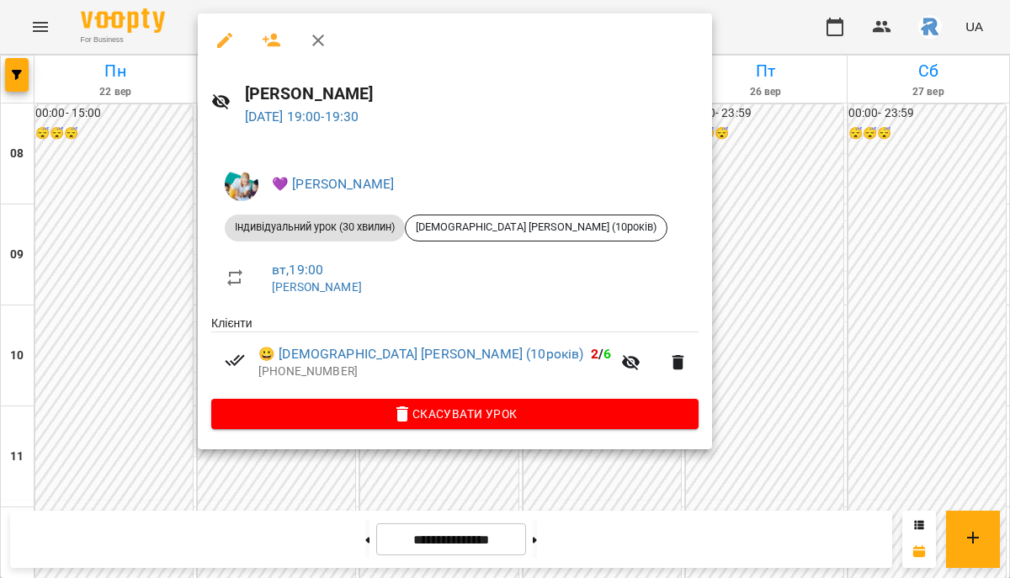
click at [148, 322] on div at bounding box center [505, 289] width 1010 height 578
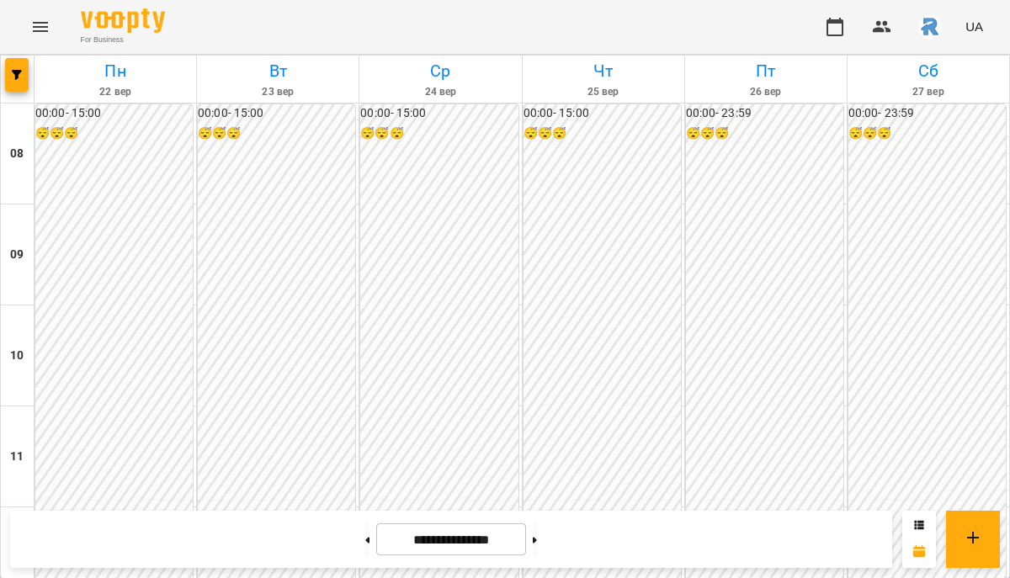
scroll to position [821, 0]
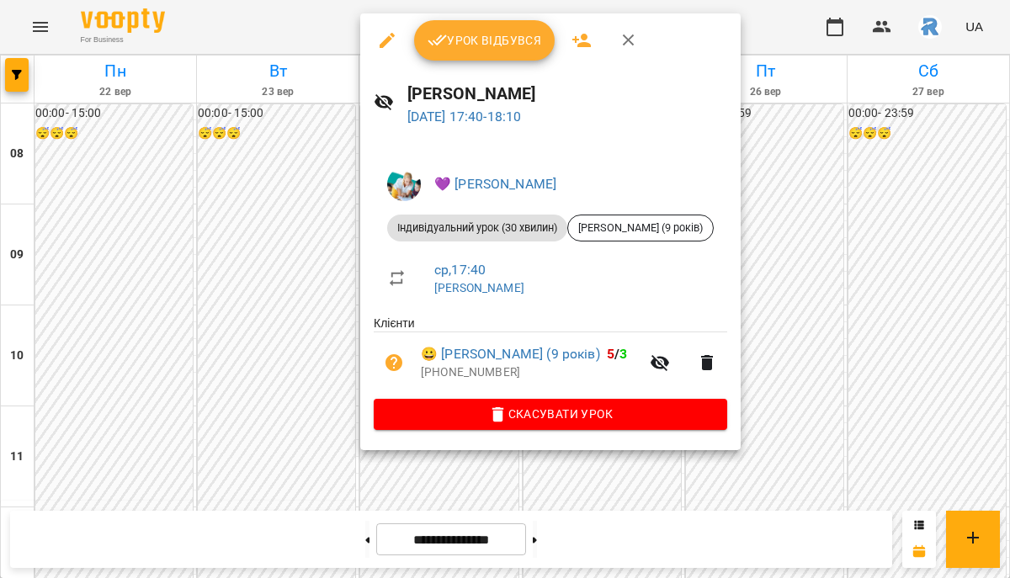
click at [279, 279] on div at bounding box center [505, 289] width 1010 height 578
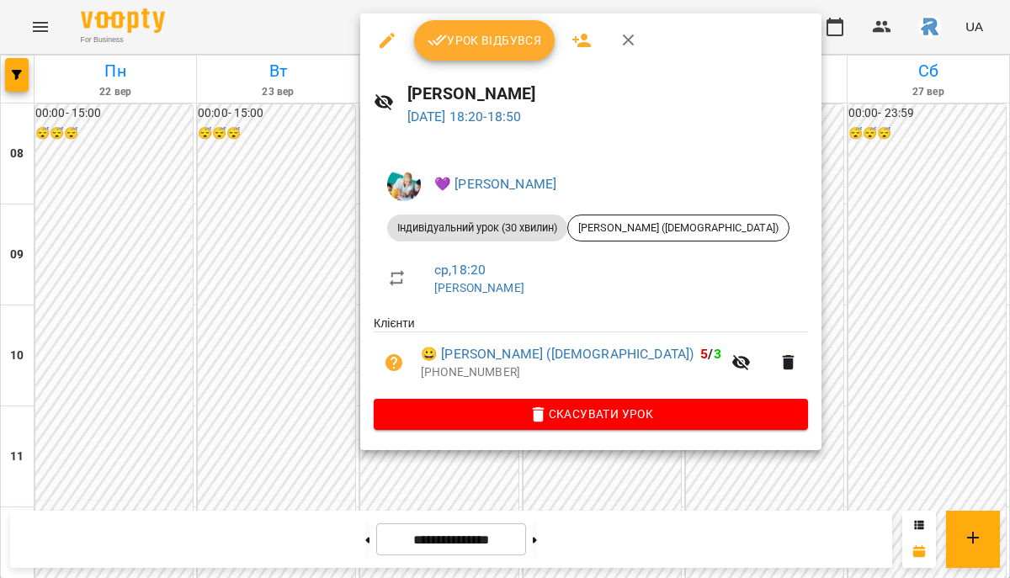
click at [271, 335] on div at bounding box center [505, 289] width 1010 height 578
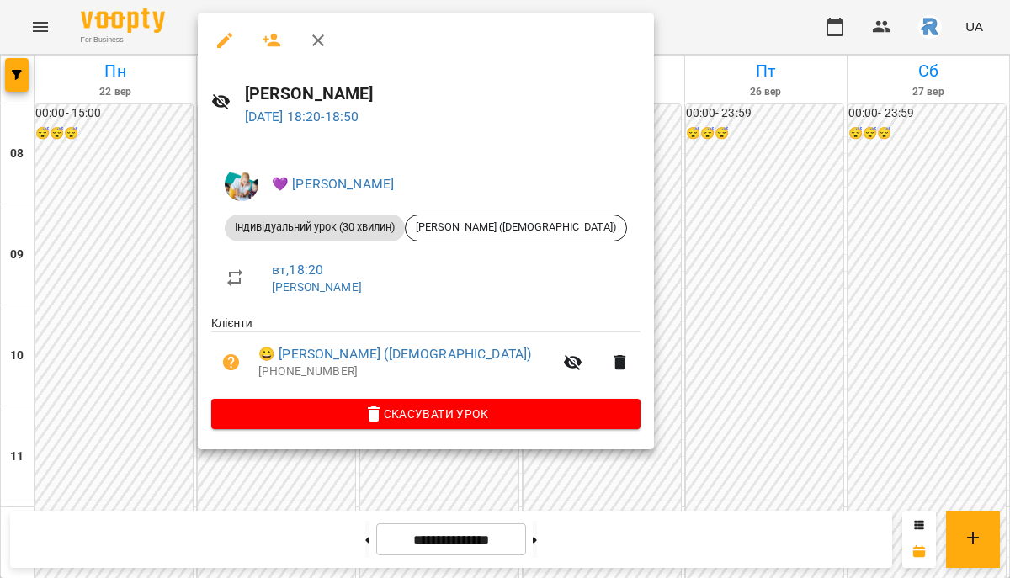
click at [134, 333] on div at bounding box center [505, 289] width 1010 height 578
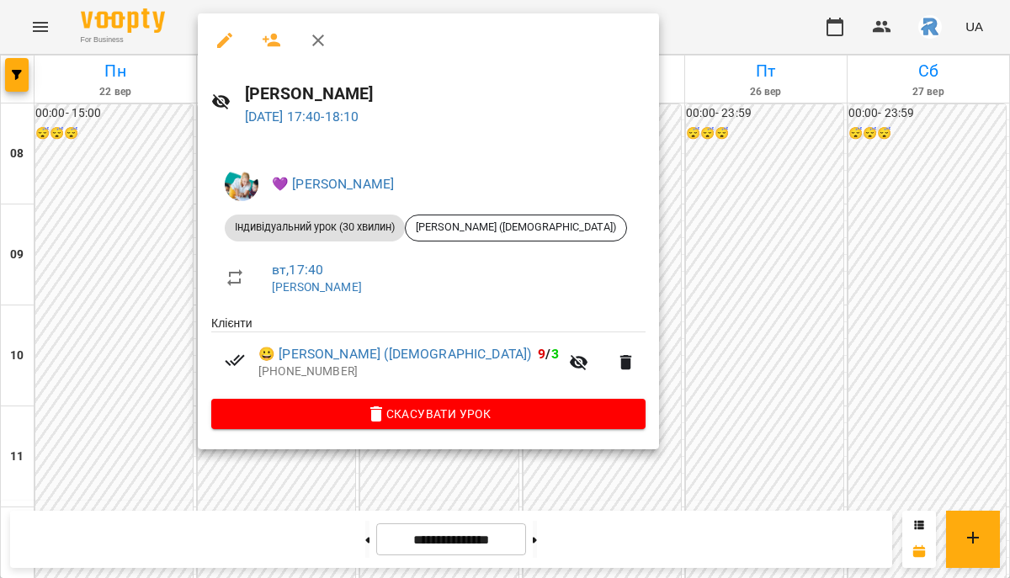
click at [150, 271] on div at bounding box center [505, 289] width 1010 height 578
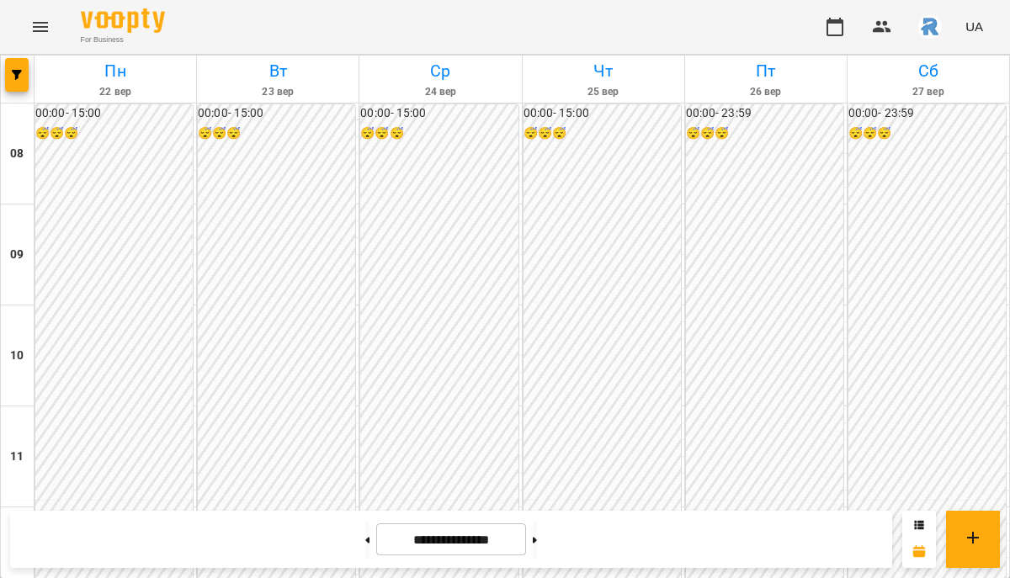
scroll to position [795, 0]
click at [458, 9] on div "For Business UA" at bounding box center [505, 27] width 1010 height 54
click at [20, 81] on button "button" at bounding box center [17, 75] width 24 height 34
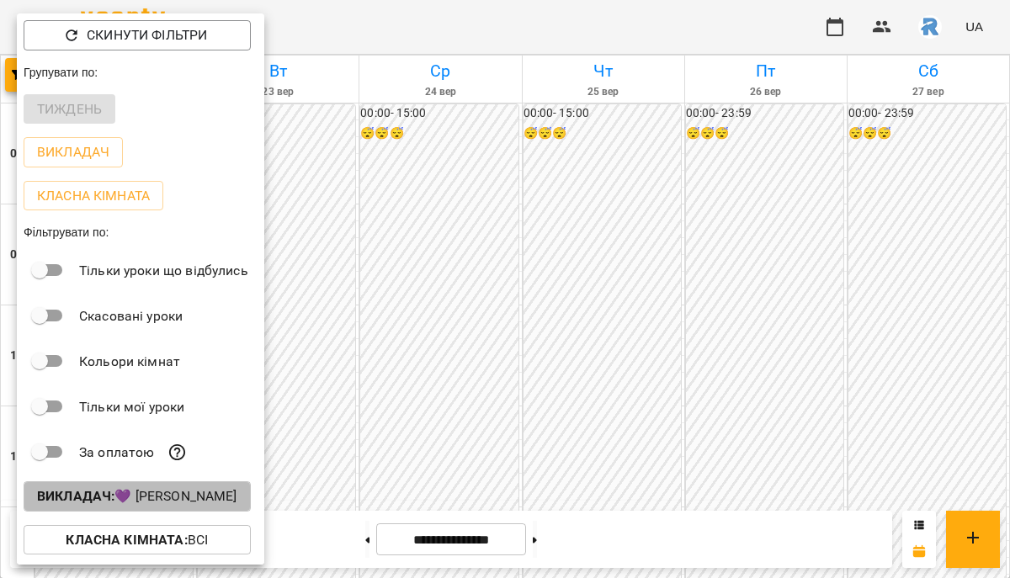
click at [178, 499] on p "Викладач : 💜 [PERSON_NAME]" at bounding box center [137, 496] width 200 height 20
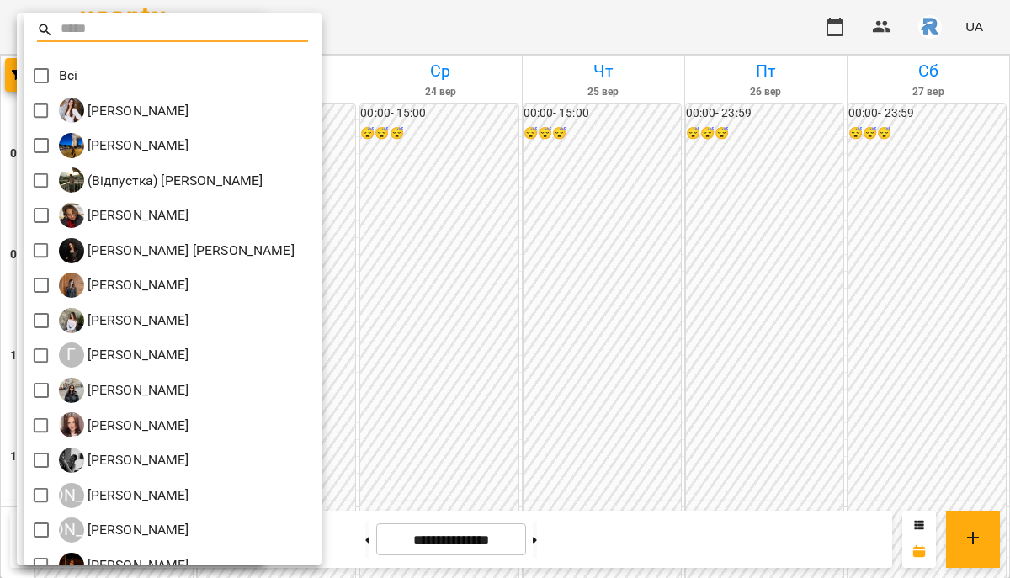
scroll to position [441, 0]
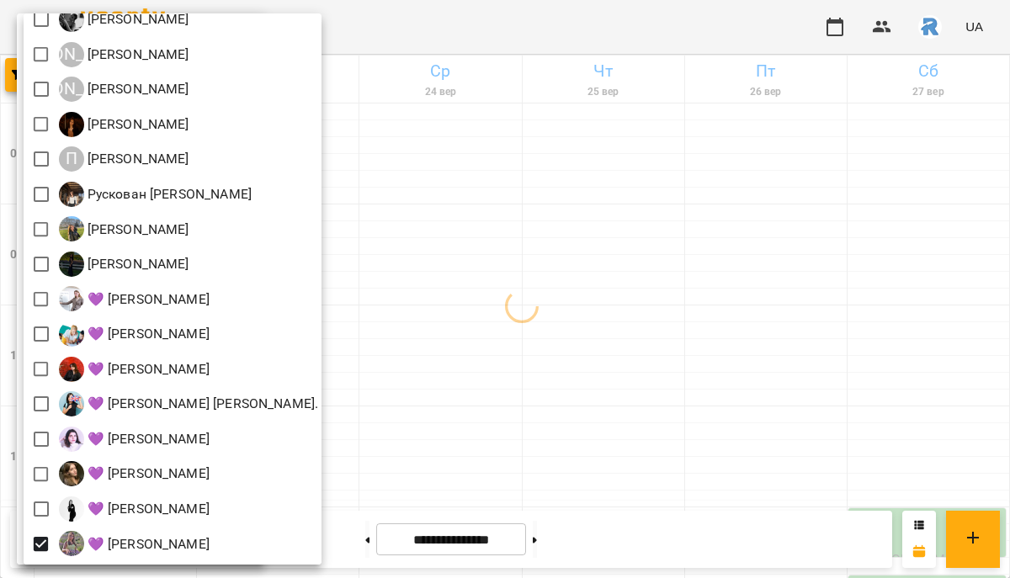
click at [520, 416] on div at bounding box center [505, 289] width 1010 height 578
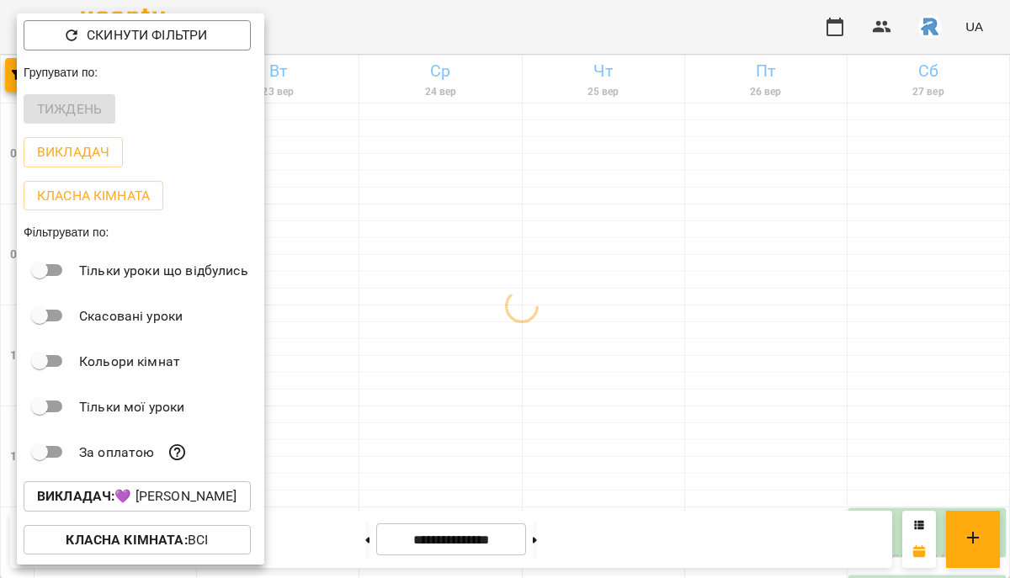
click at [520, 416] on div at bounding box center [505, 289] width 1010 height 578
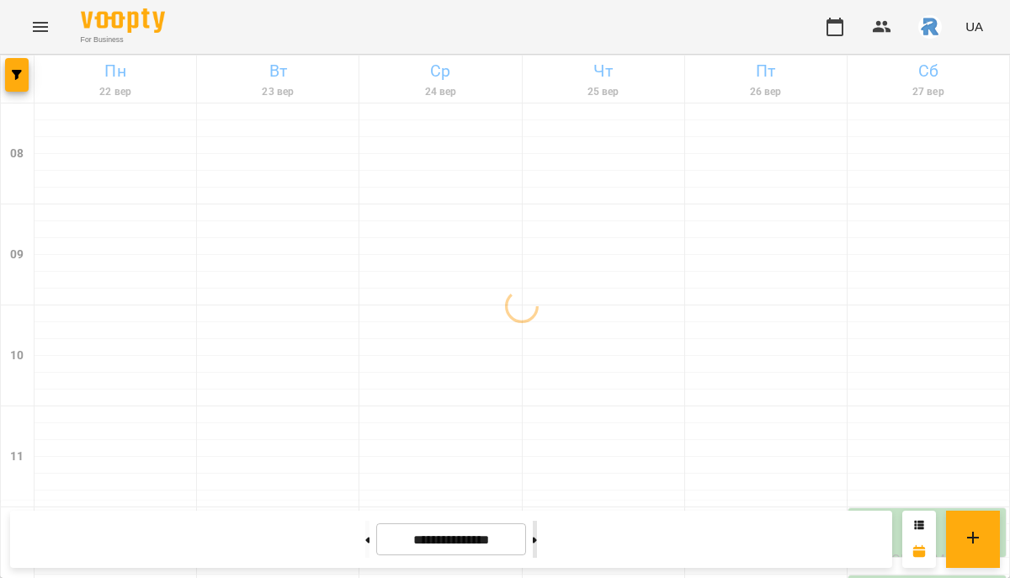
click at [537, 534] on button at bounding box center [535, 539] width 4 height 37
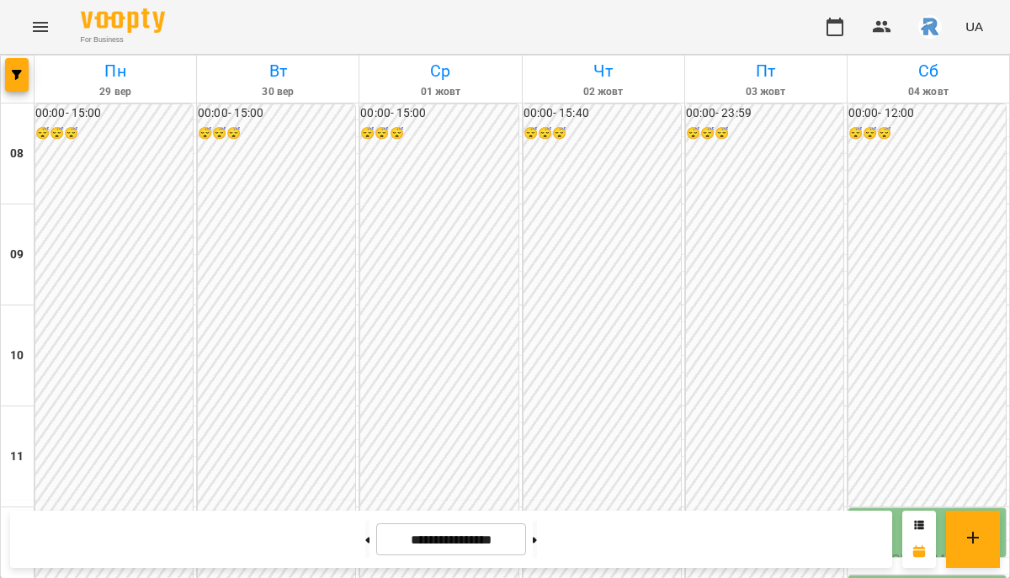
scroll to position [618, 0]
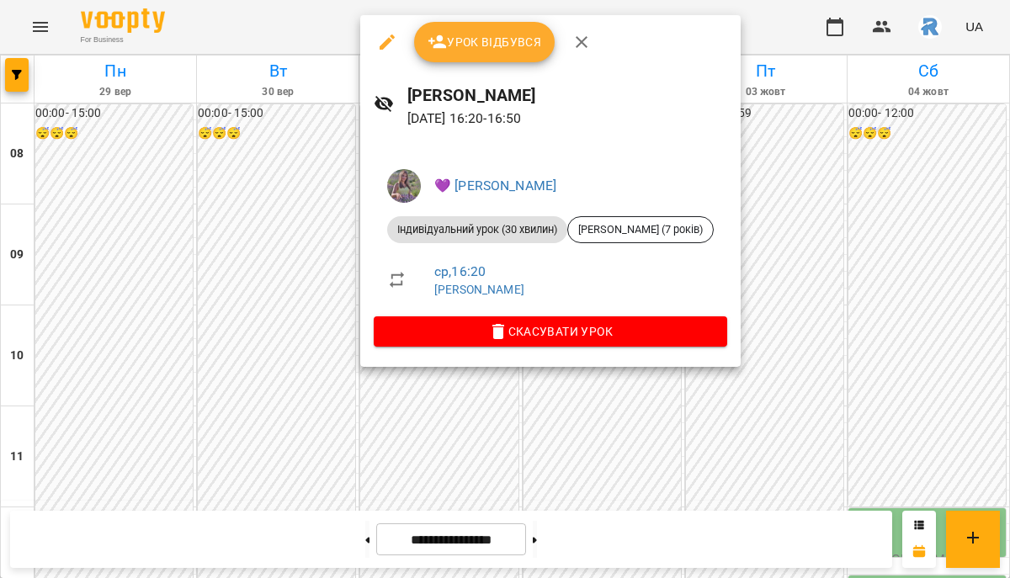
click at [270, 359] on div at bounding box center [505, 289] width 1010 height 578
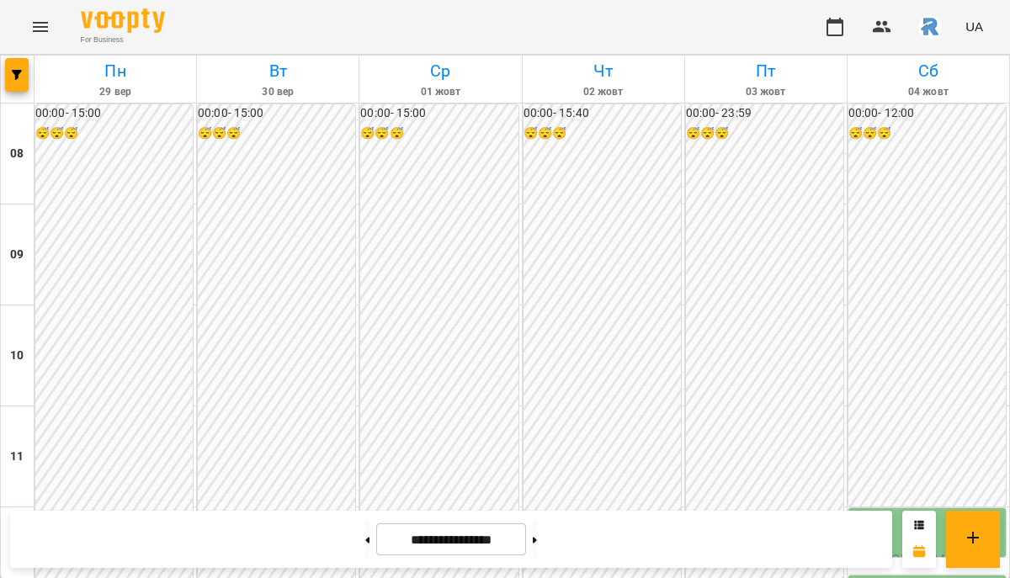
scroll to position [721, 0]
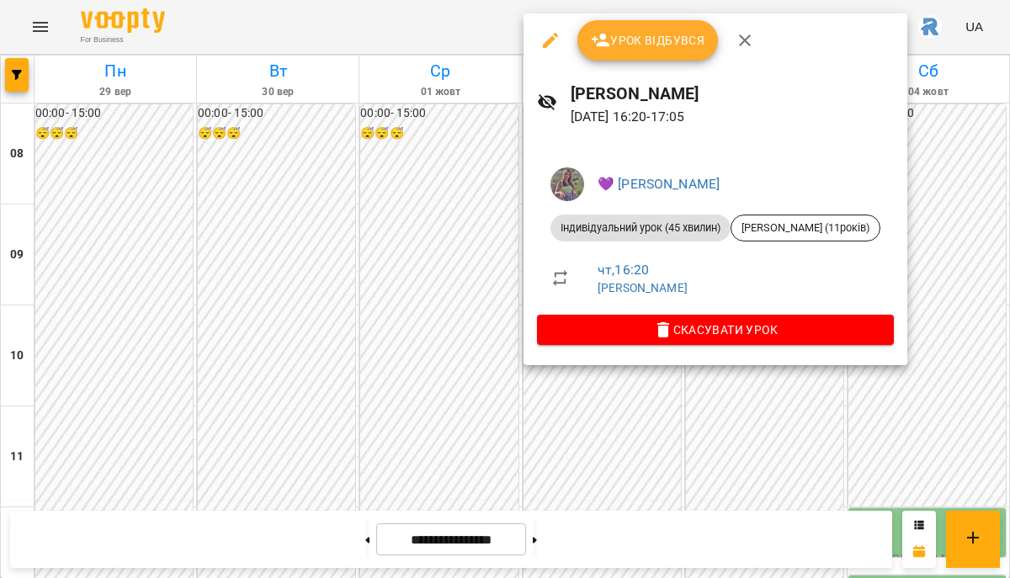
click at [430, 243] on div at bounding box center [505, 289] width 1010 height 578
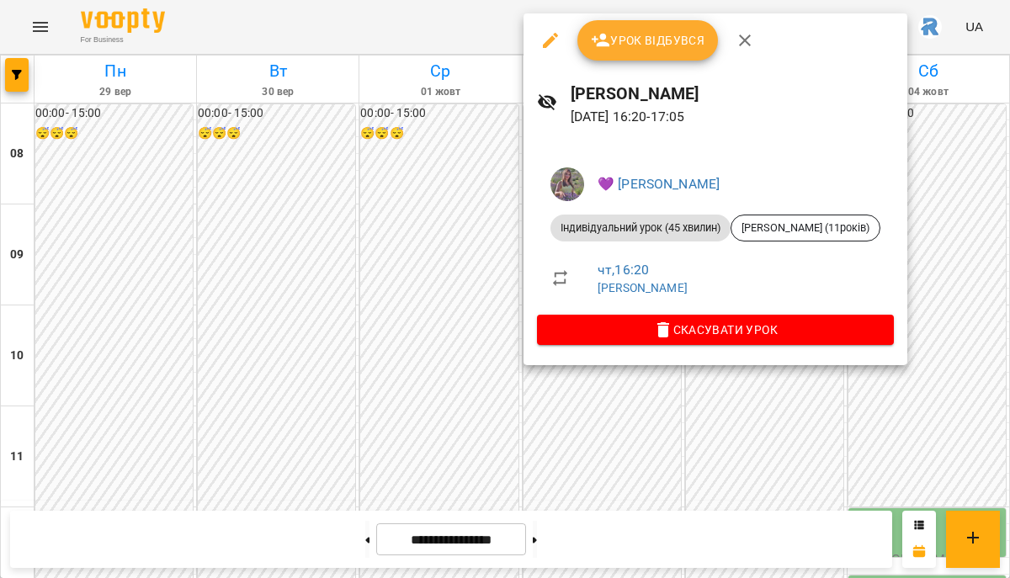
click at [414, 209] on div at bounding box center [505, 289] width 1010 height 578
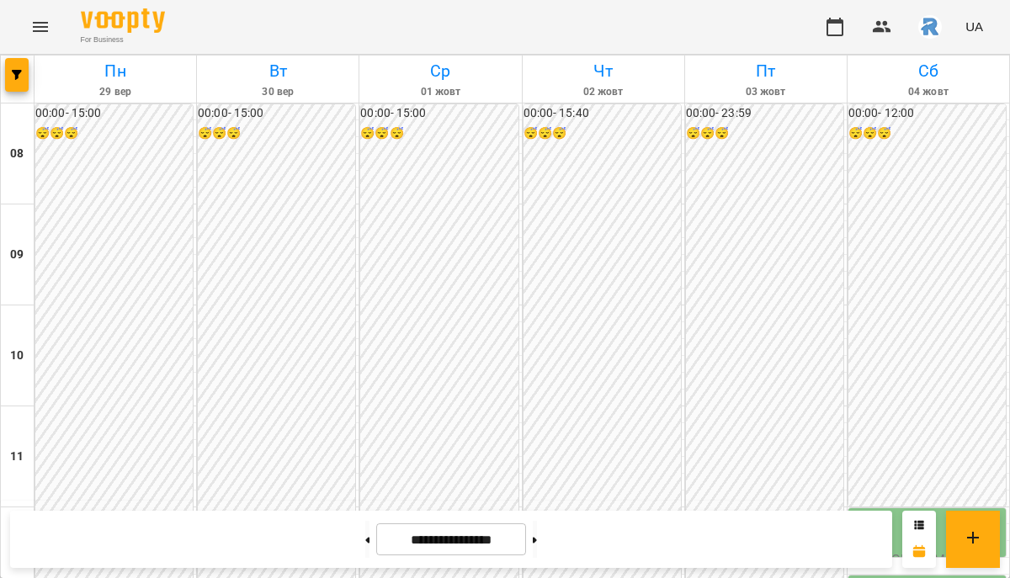
scroll to position [561, 0]
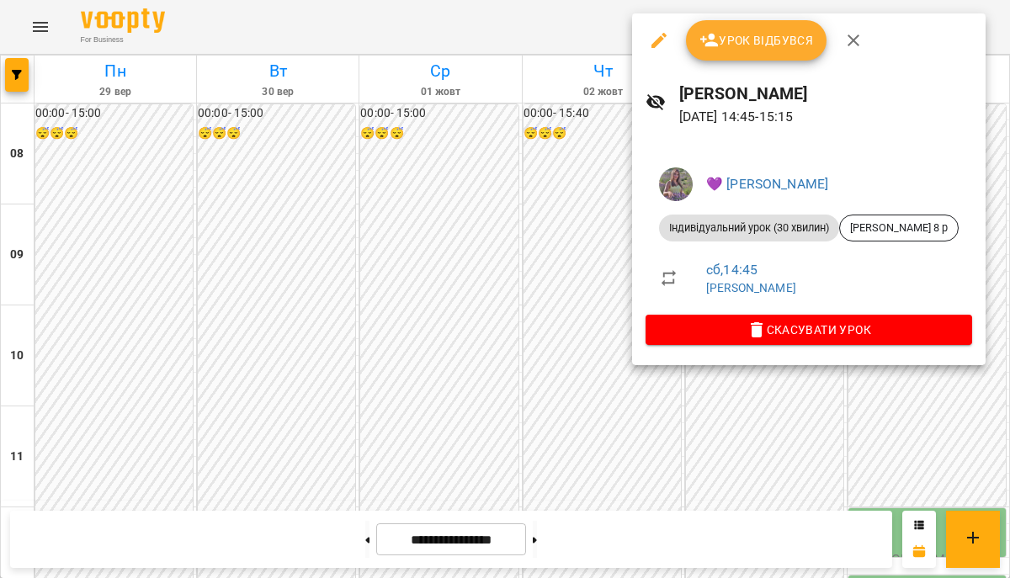
click at [502, 164] on div at bounding box center [505, 289] width 1010 height 578
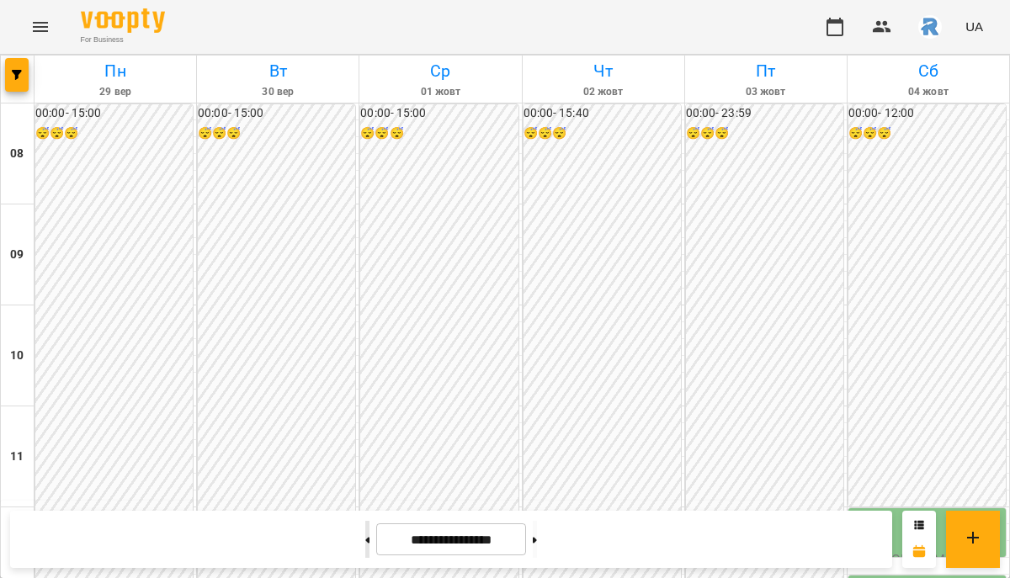
click at [365, 535] on button at bounding box center [367, 539] width 4 height 37
click at [365, 548] on button at bounding box center [367, 539] width 4 height 37
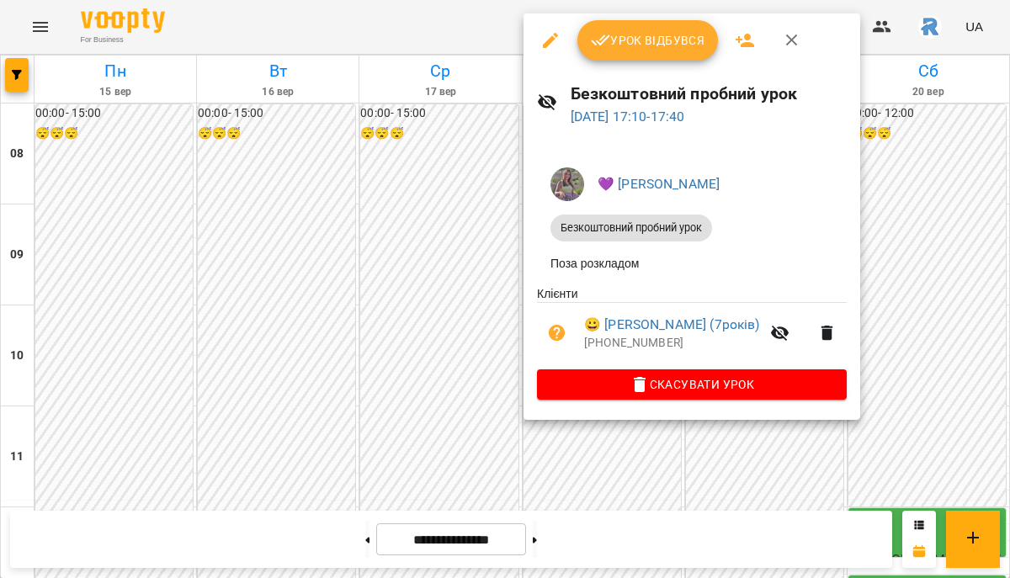
click at [451, 282] on div at bounding box center [505, 289] width 1010 height 578
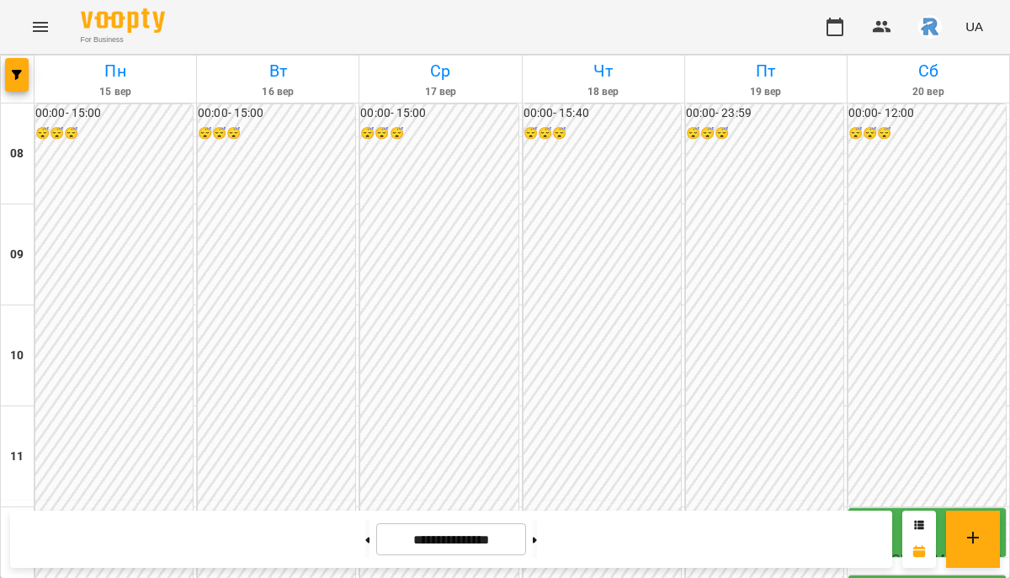
scroll to position [767, 0]
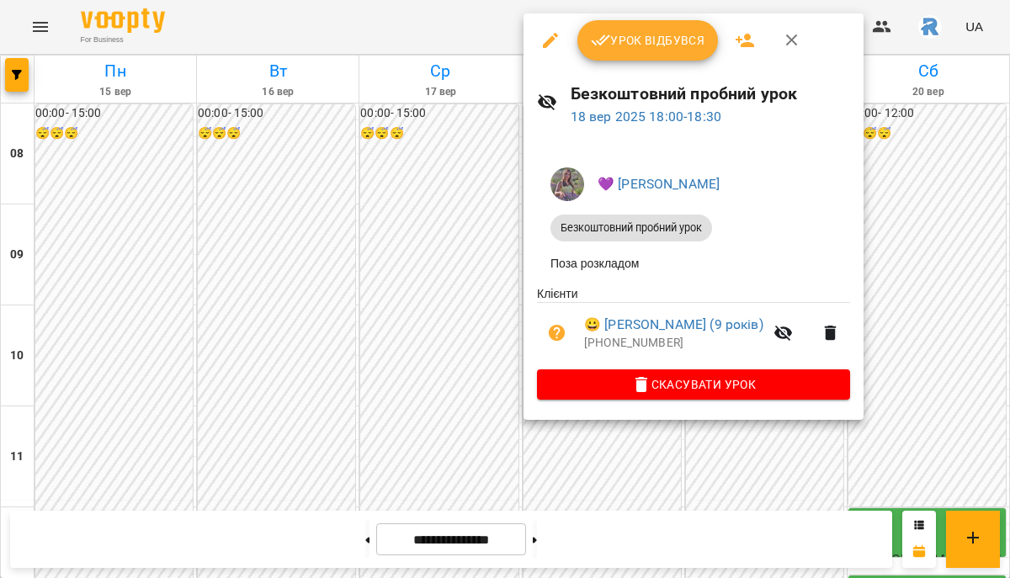
click at [438, 365] on div at bounding box center [505, 289] width 1010 height 578
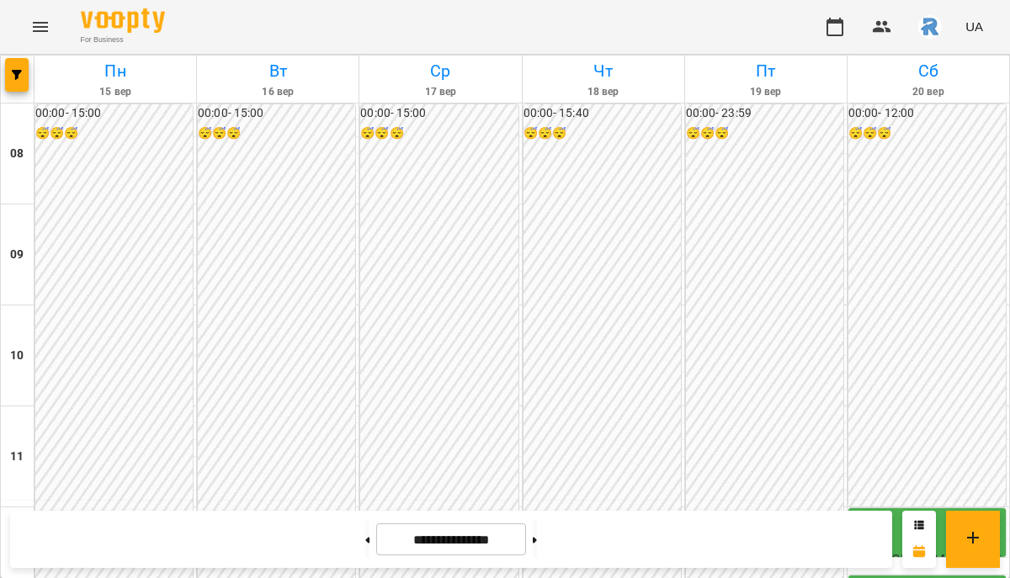
scroll to position [582, 0]
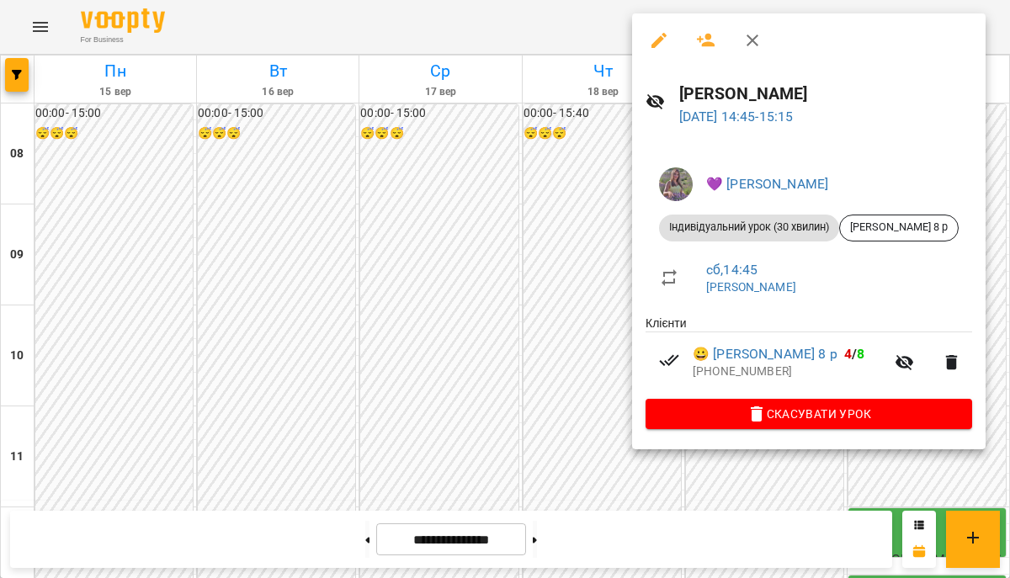
click at [509, 206] on div at bounding box center [505, 289] width 1010 height 578
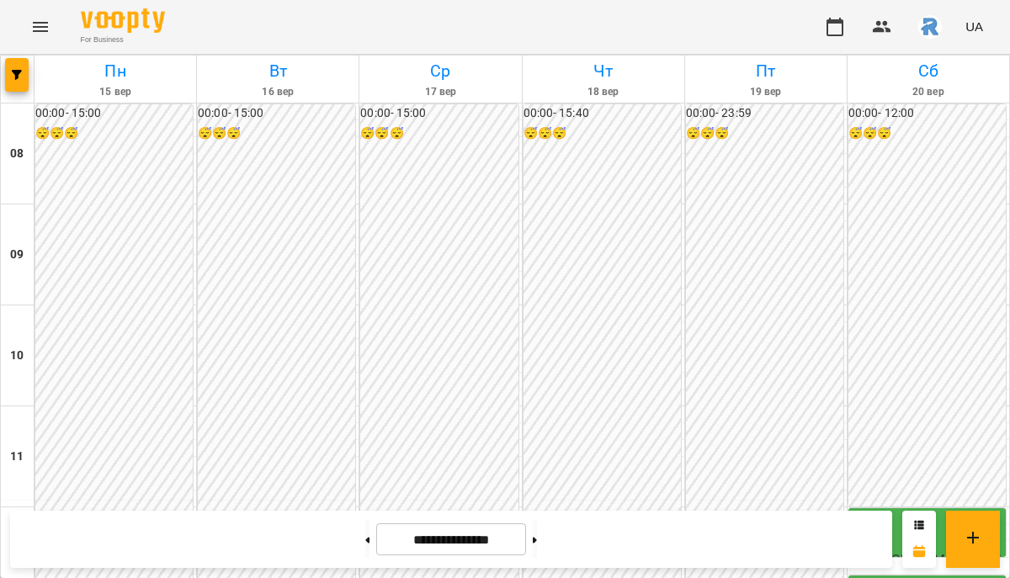
scroll to position [657, 0]
click at [5, 68] on button "button" at bounding box center [17, 75] width 24 height 34
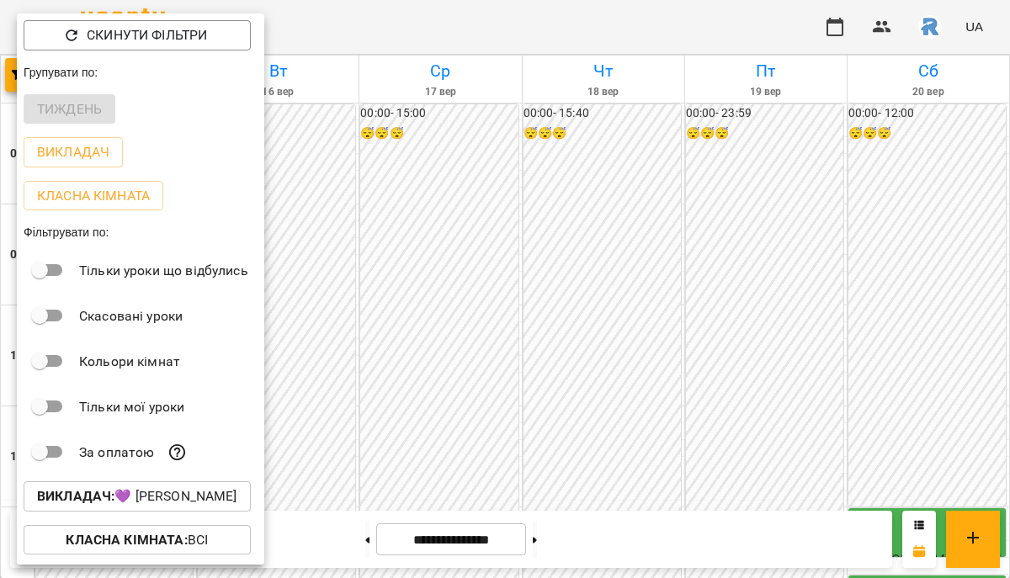
click at [189, 498] on p "Викладач : 💜 [PERSON_NAME]" at bounding box center [137, 496] width 200 height 20
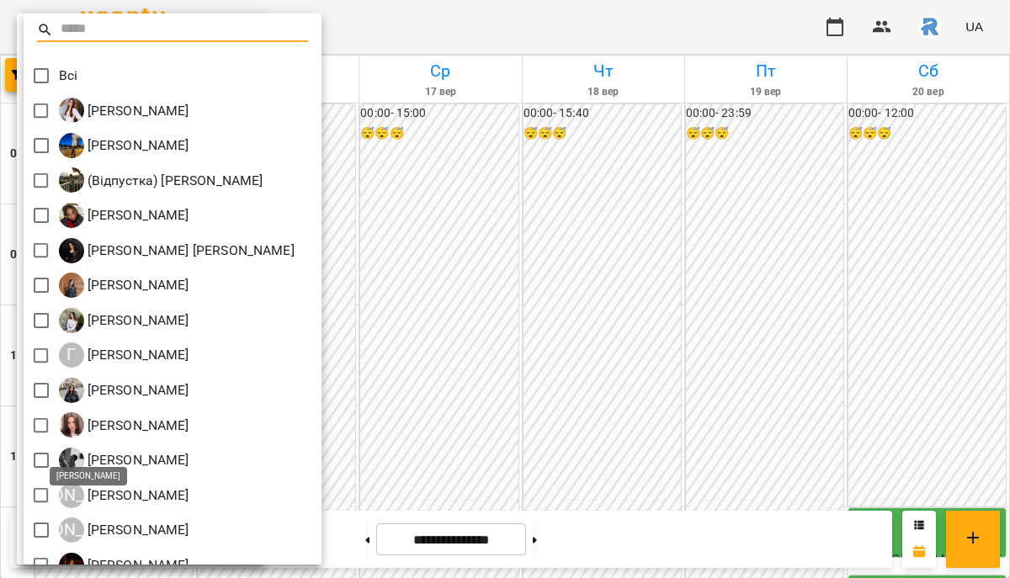
scroll to position [441, 0]
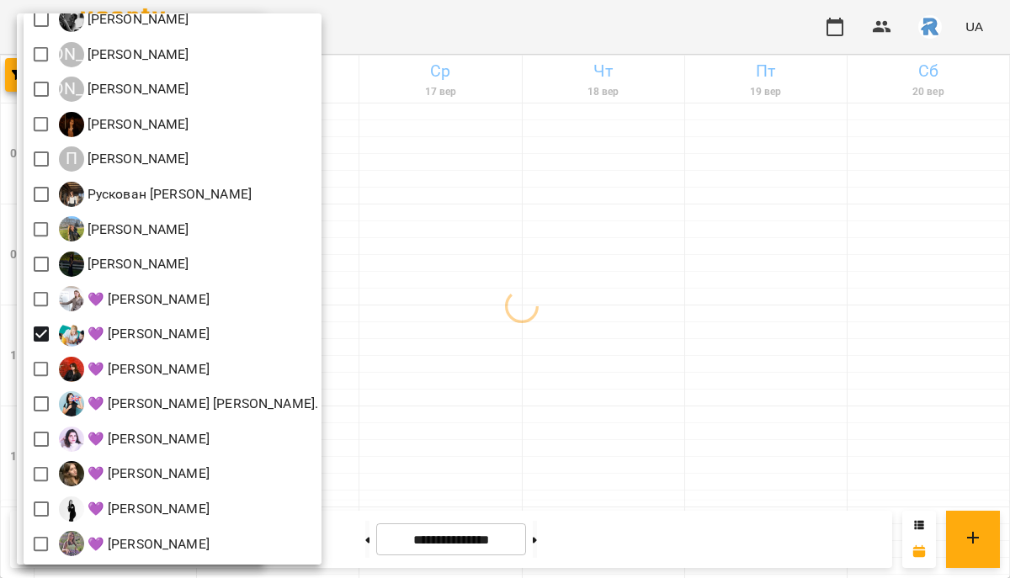
click at [475, 369] on div at bounding box center [505, 289] width 1010 height 578
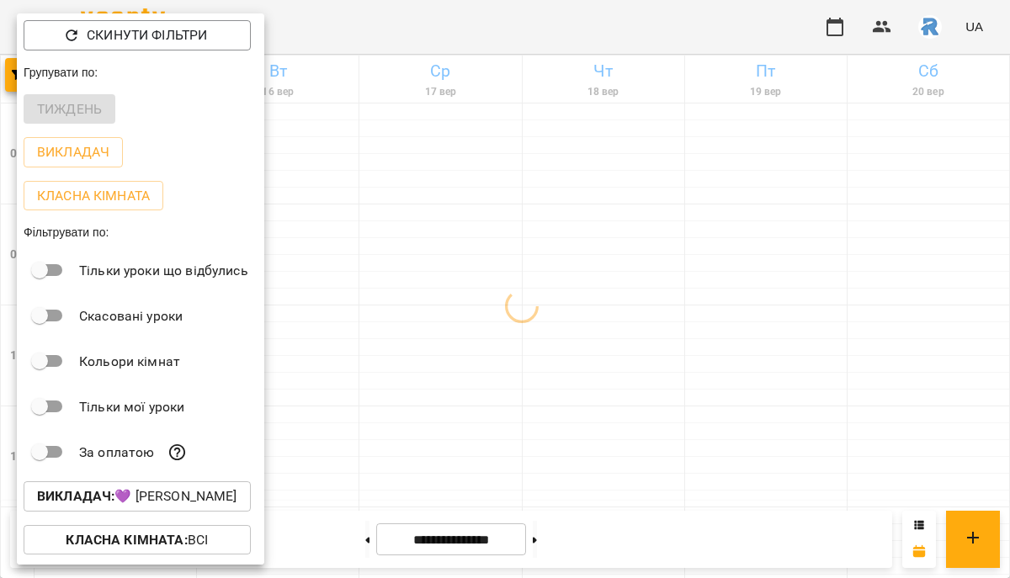
click at [475, 369] on div at bounding box center [505, 289] width 1010 height 578
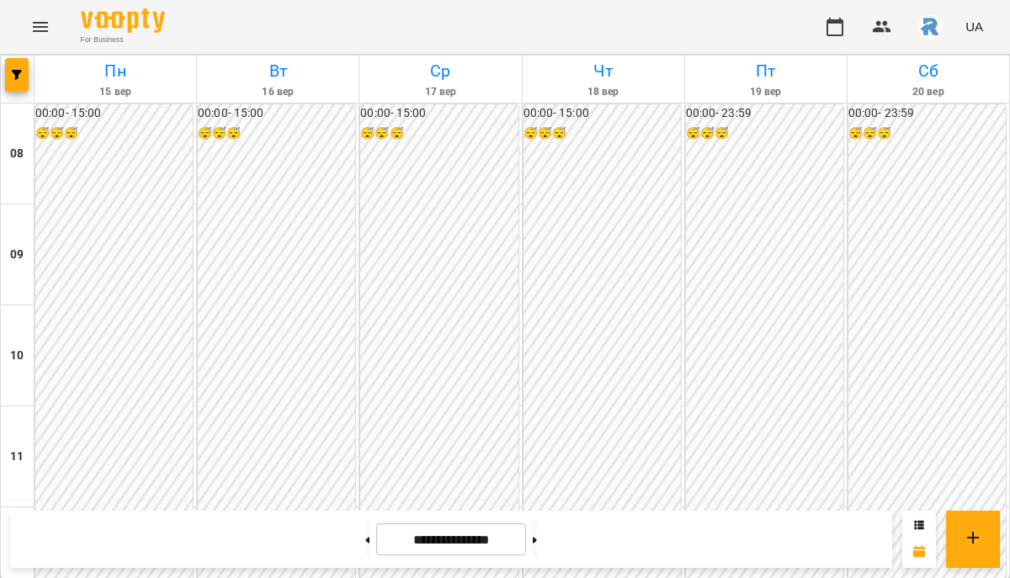
scroll to position [871, 0]
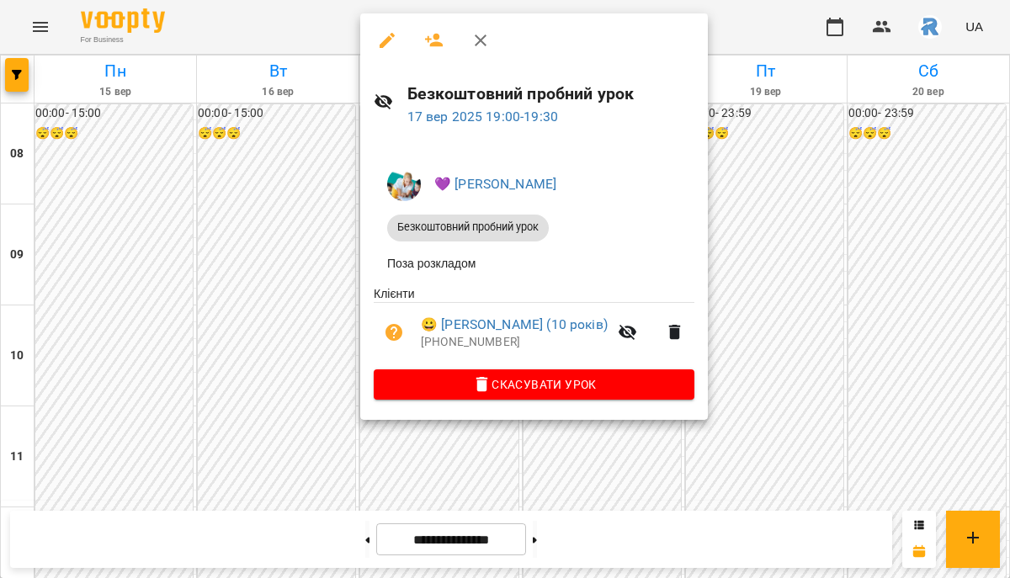
click at [255, 302] on div at bounding box center [505, 289] width 1010 height 578
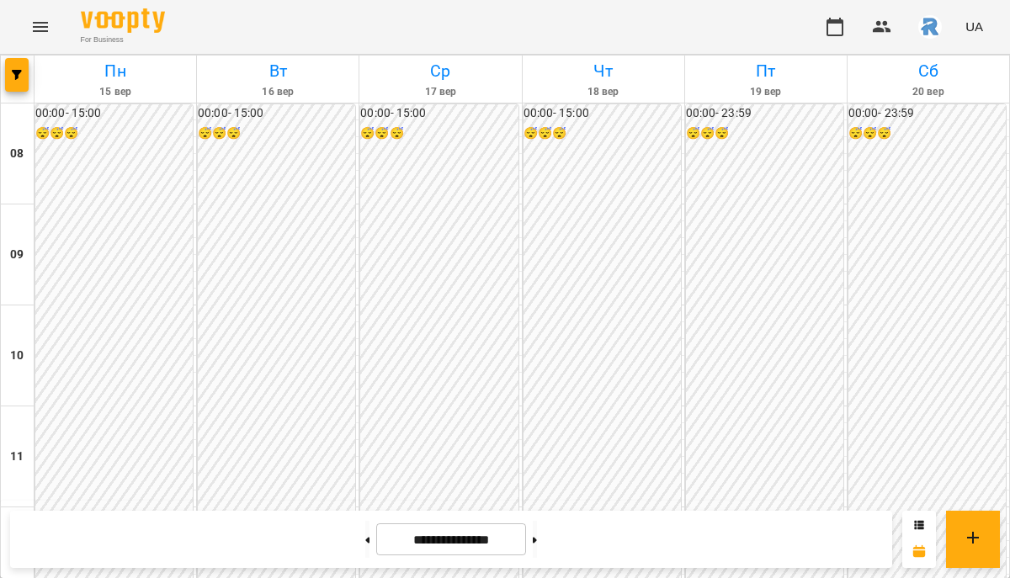
scroll to position [783, 0]
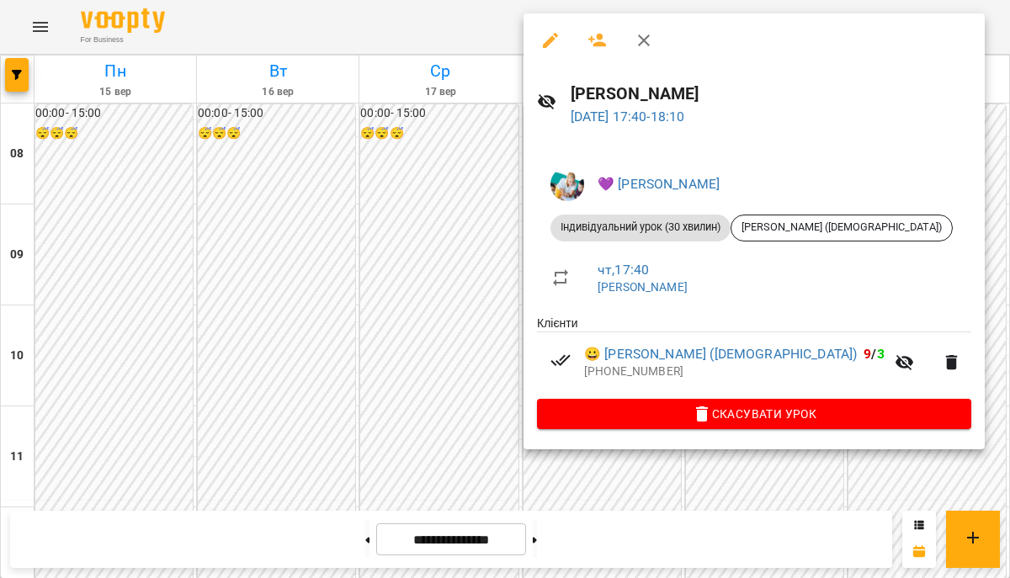
click at [460, 306] on div at bounding box center [505, 289] width 1010 height 578
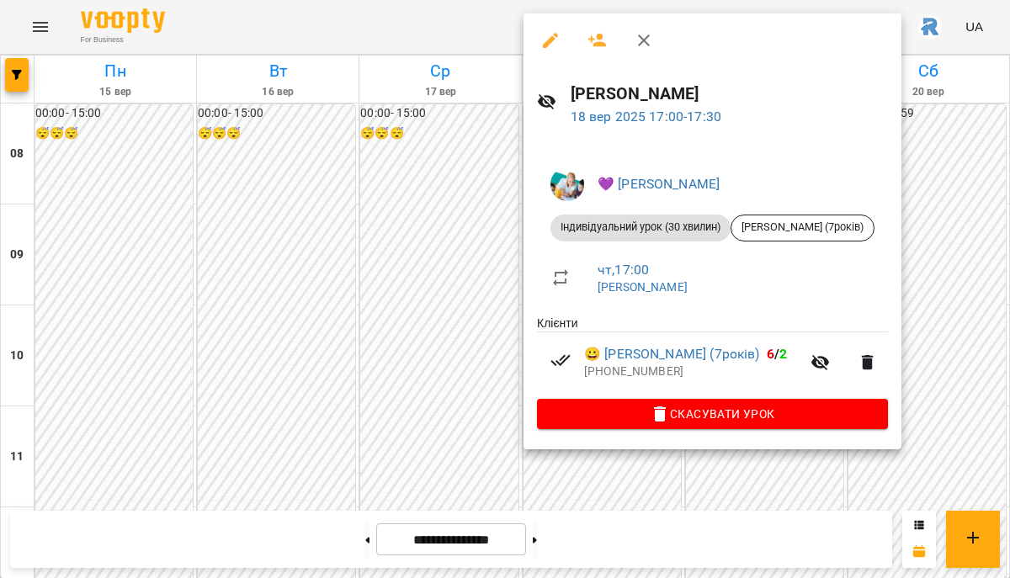
click at [432, 264] on div at bounding box center [505, 289] width 1010 height 578
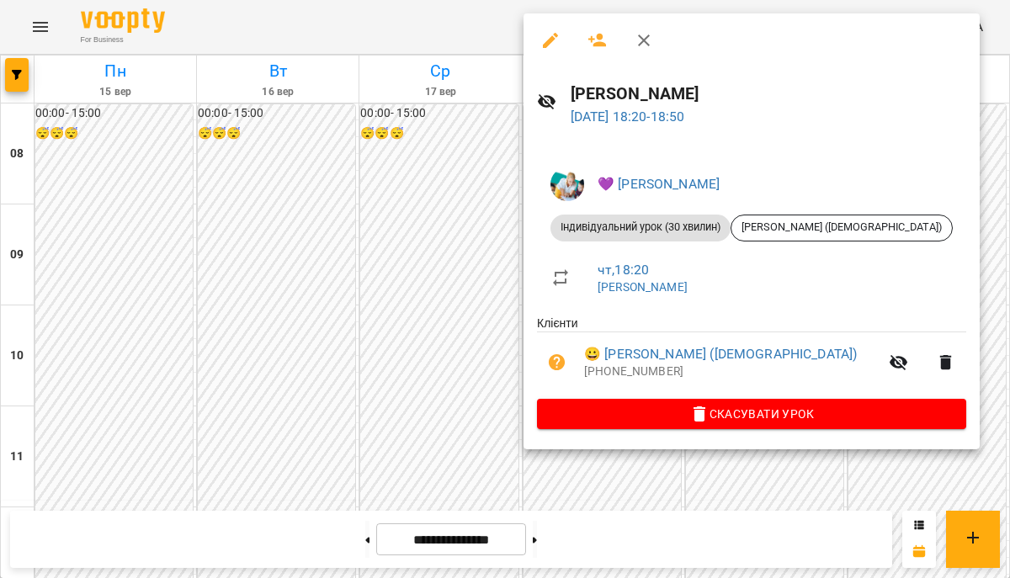
click at [381, 373] on div at bounding box center [505, 289] width 1010 height 578
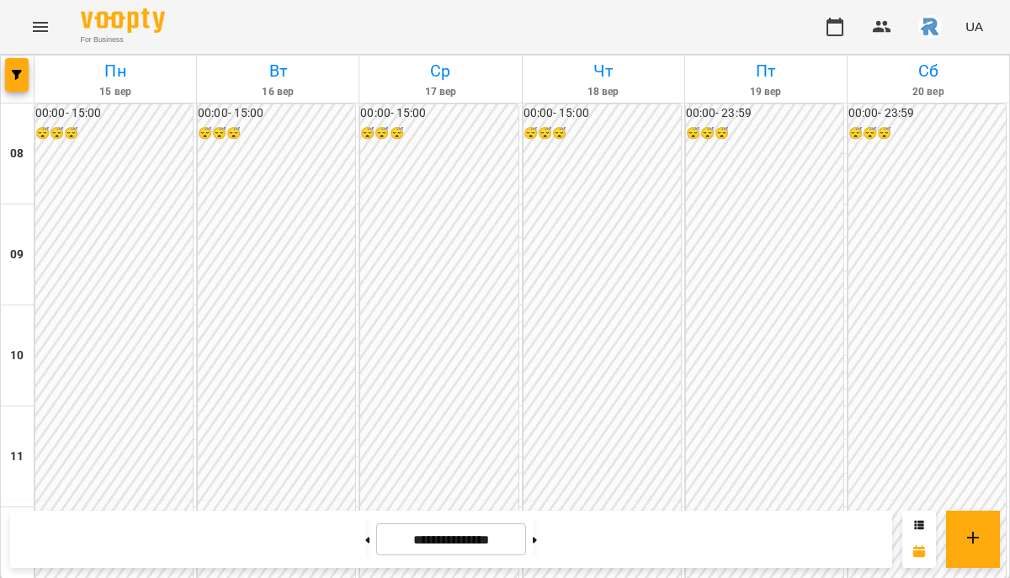
scroll to position [821, 0]
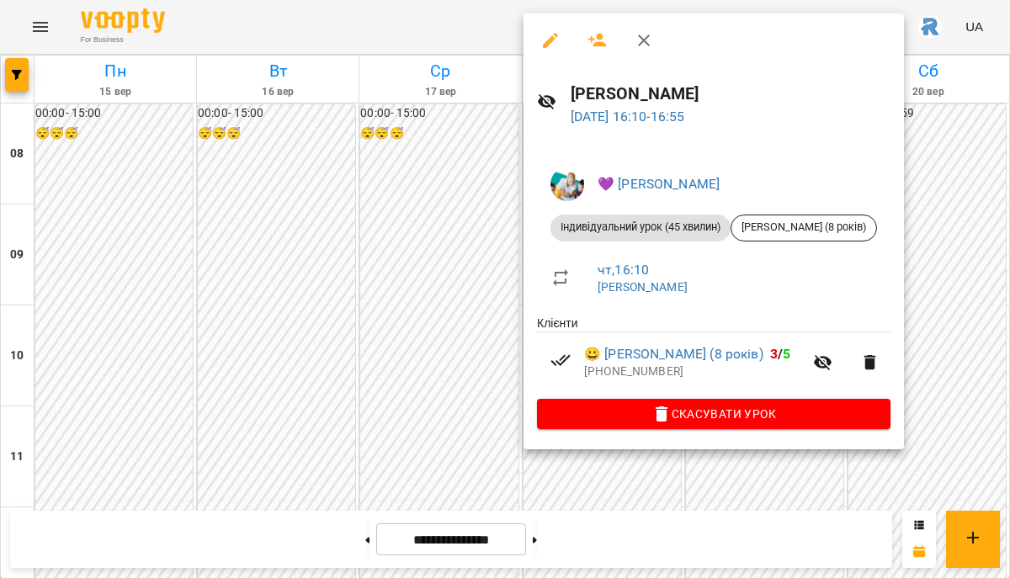
click at [468, 150] on div at bounding box center [505, 289] width 1010 height 578
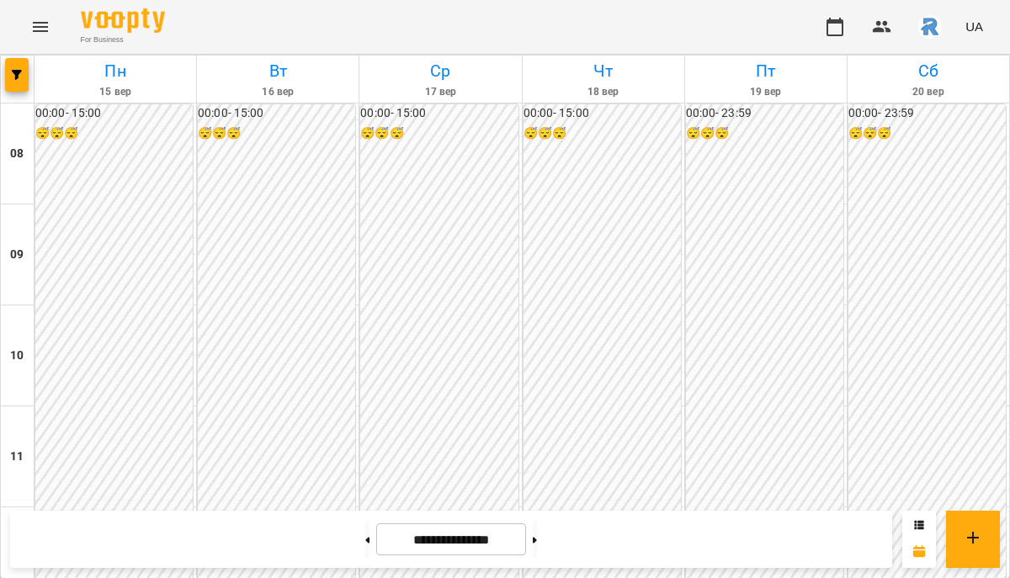
scroll to position [714, 0]
click at [537, 536] on button at bounding box center [535, 539] width 4 height 37
type input "**********"
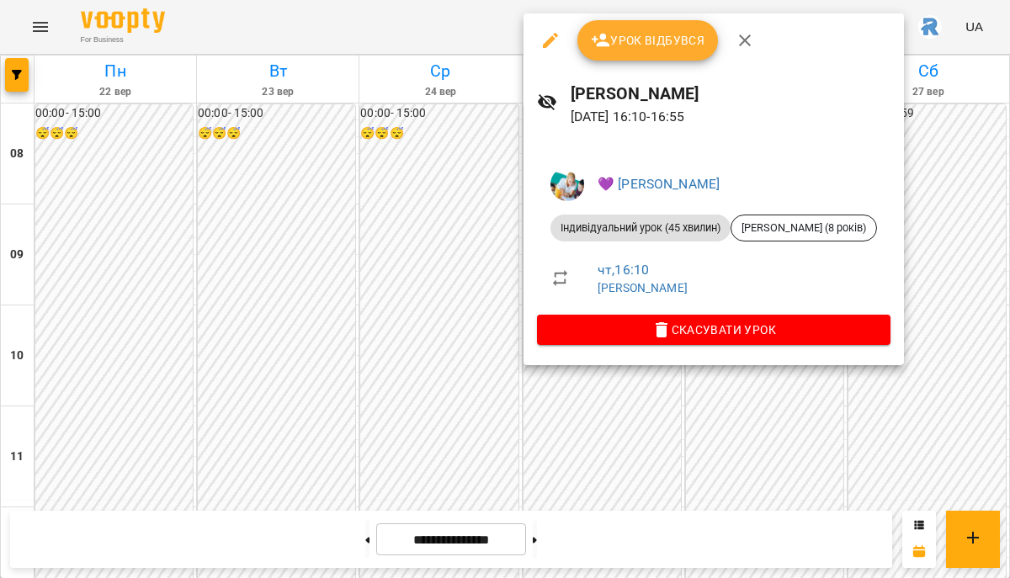
click at [468, 225] on div at bounding box center [505, 289] width 1010 height 578
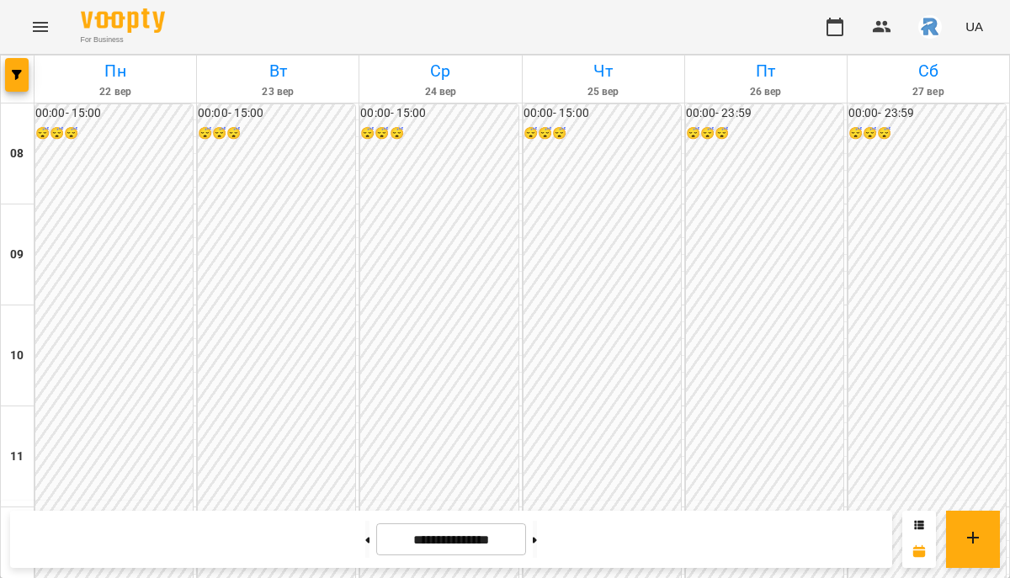
scroll to position [695, 0]
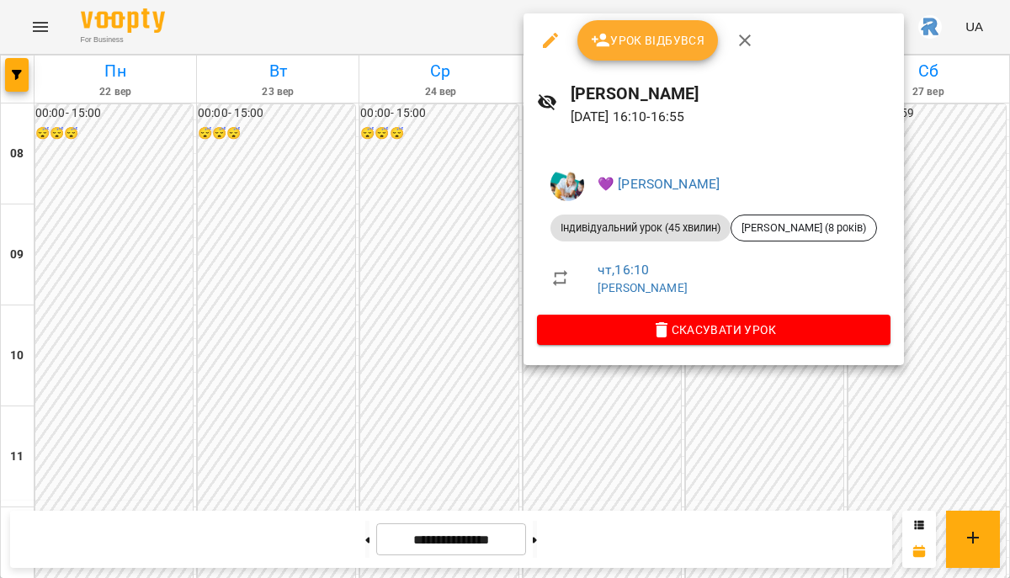
click at [497, 231] on div at bounding box center [505, 289] width 1010 height 578
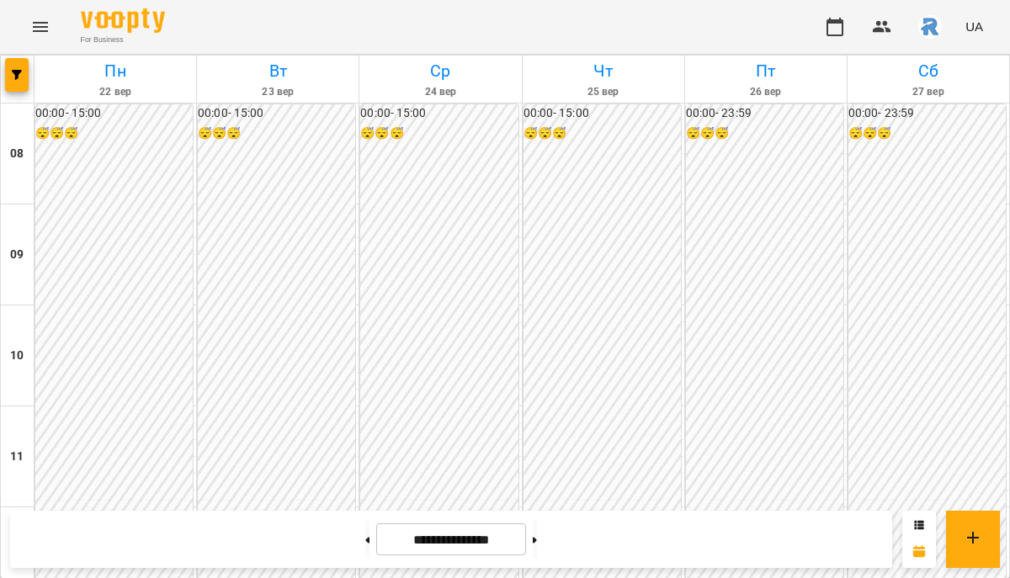
scroll to position [724, 0]
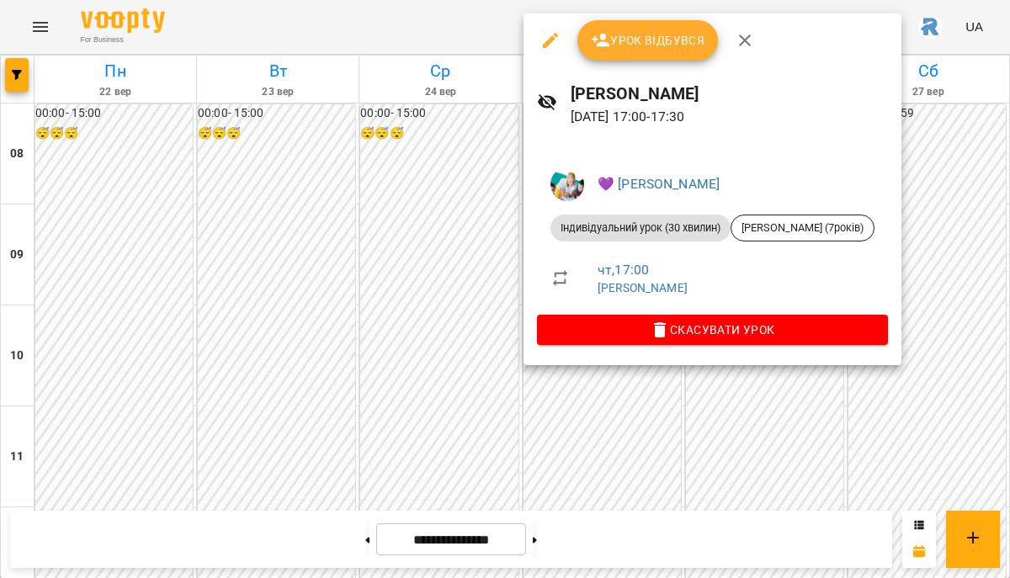
click at [497, 283] on div at bounding box center [505, 289] width 1010 height 578
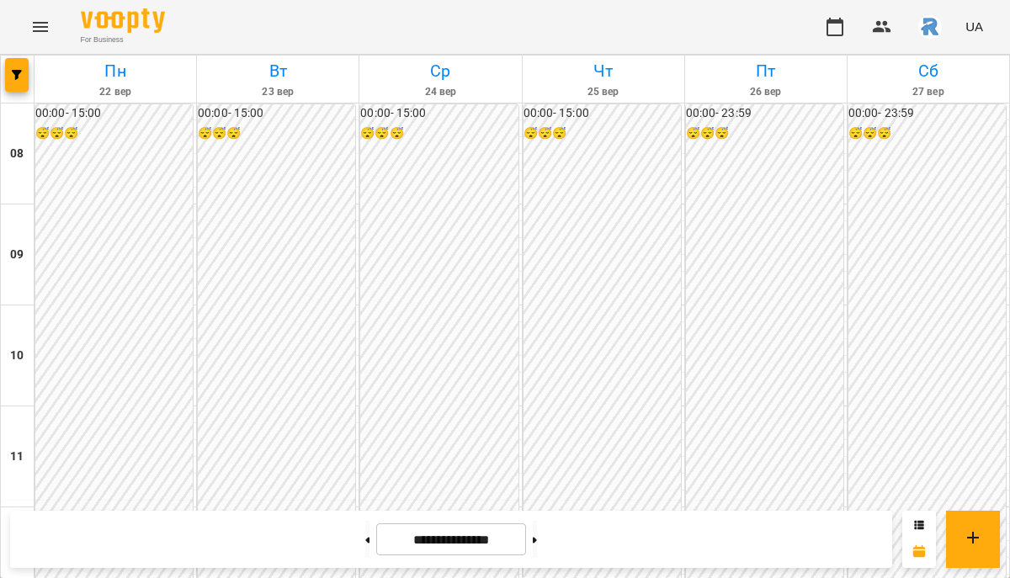
scroll to position [658, 0]
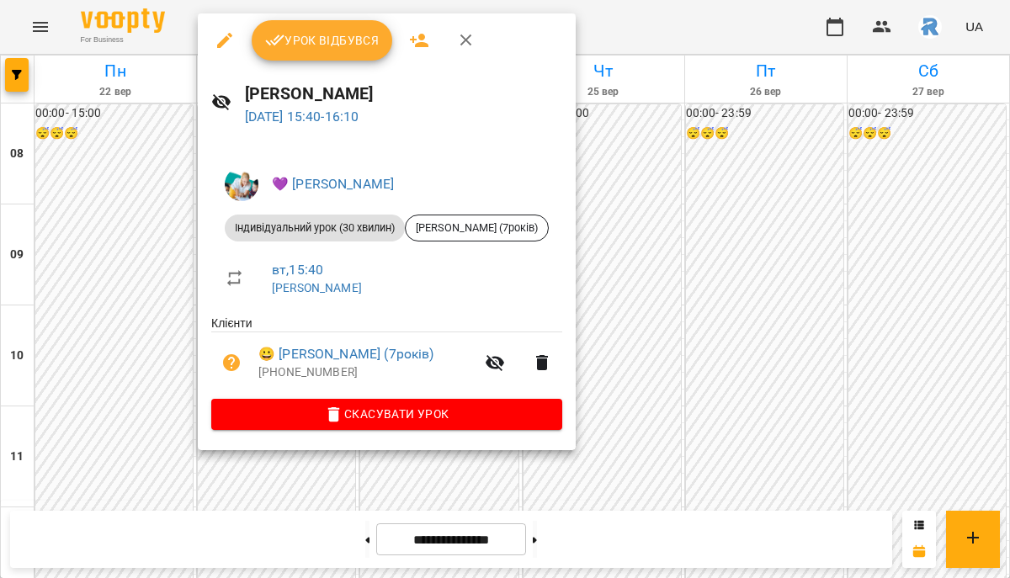
click at [666, 213] on div at bounding box center [505, 289] width 1010 height 578
